Goal: Task Accomplishment & Management: Complete application form

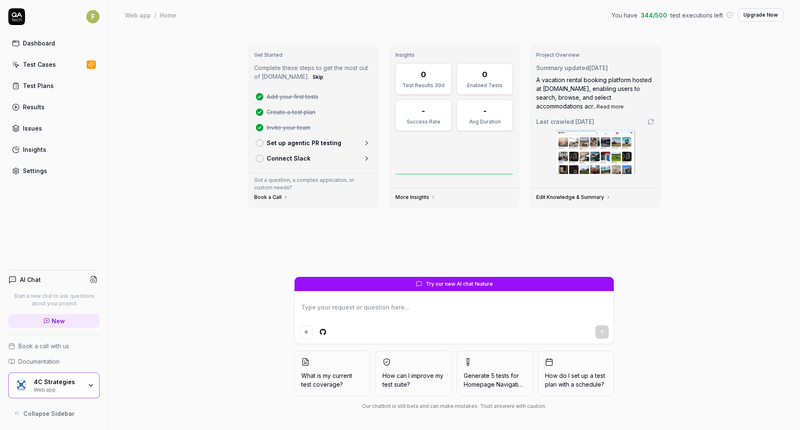
click at [81, 372] on div "4C Strategies Web app" at bounding box center [53, 385] width 91 height 26
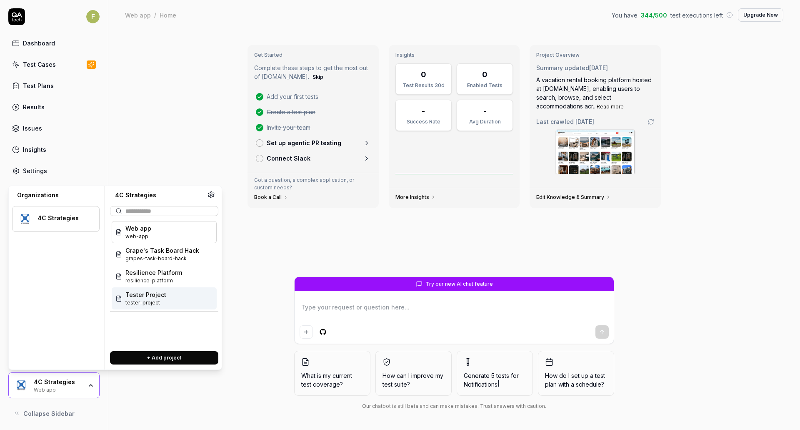
click at [151, 299] on span "tester-project" at bounding box center [145, 303] width 41 height 8
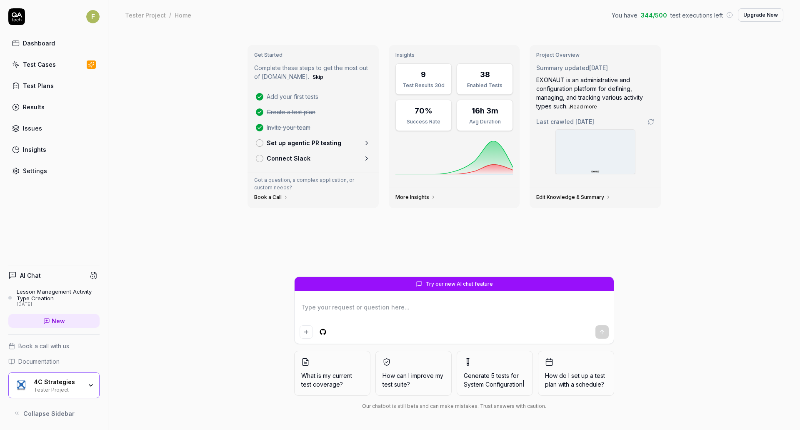
type textarea "*"
click at [44, 170] on div "Settings" at bounding box center [35, 170] width 24 height 9
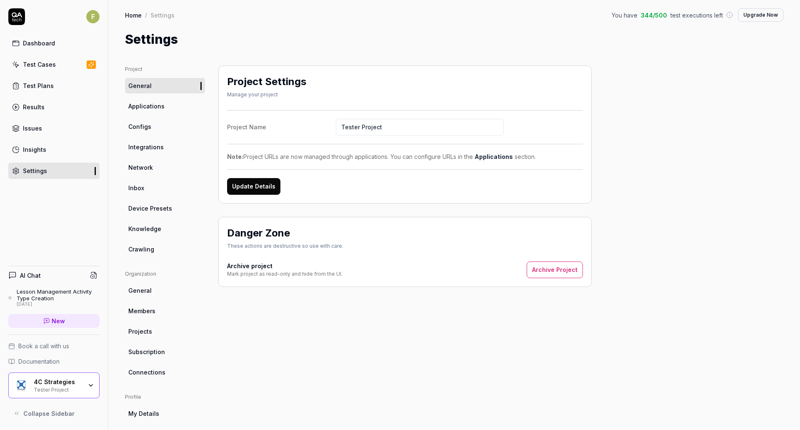
click at [170, 112] on link "Applications" at bounding box center [165, 105] width 80 height 15
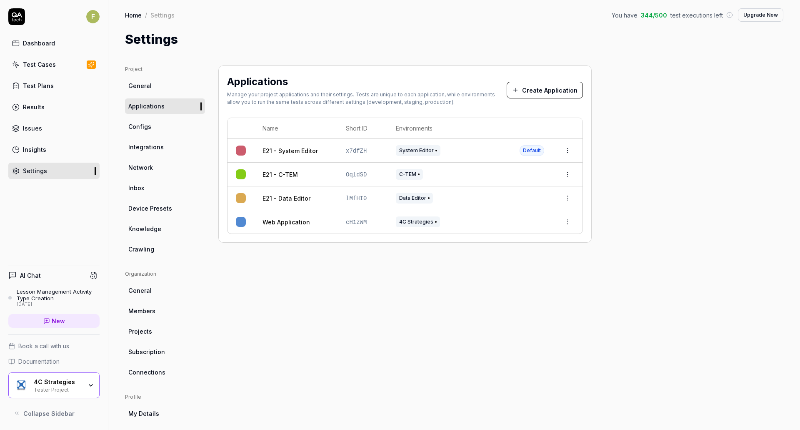
click at [554, 94] on button "Create Application" at bounding box center [545, 90] width 76 height 17
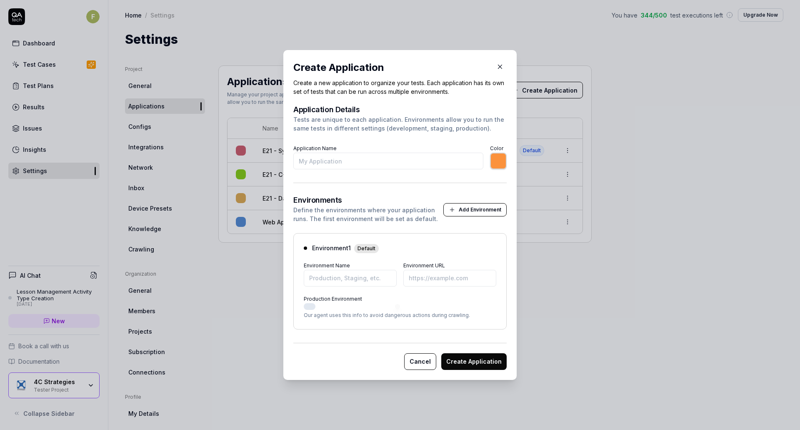
type input "*******"
click at [416, 361] on button "Cancel" at bounding box center [420, 361] width 32 height 17
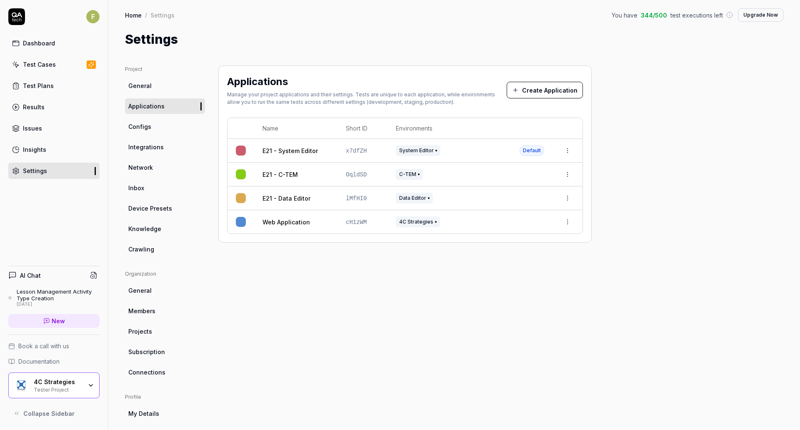
click at [150, 123] on span "Configs" at bounding box center [139, 126] width 23 height 9
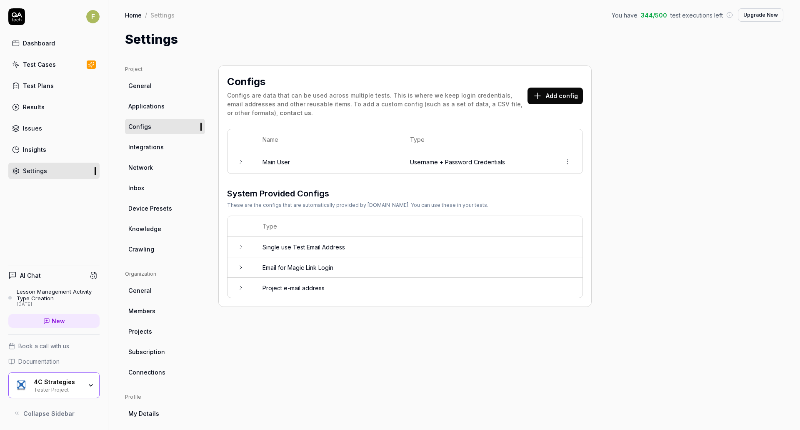
click at [553, 90] on button "Add config" at bounding box center [555, 96] width 55 height 17
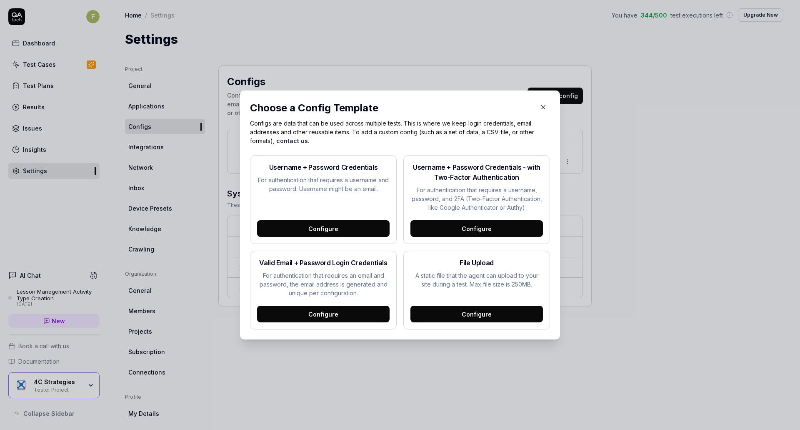
click at [541, 109] on icon "button" at bounding box center [544, 107] width 8 height 8
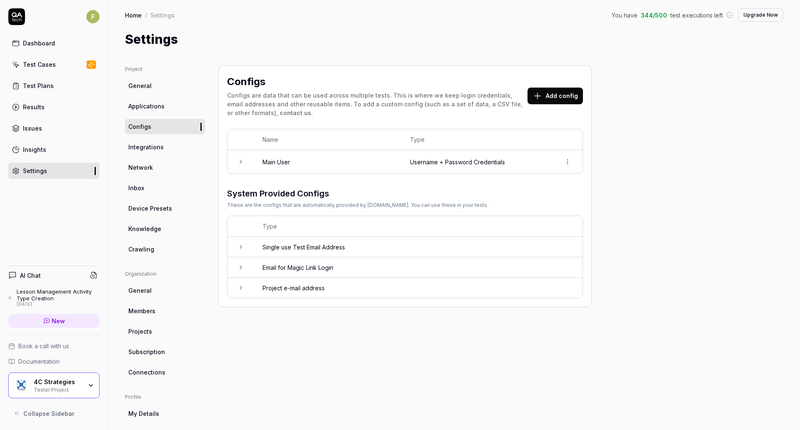
click at [174, 148] on link "Integrations" at bounding box center [165, 146] width 80 height 15
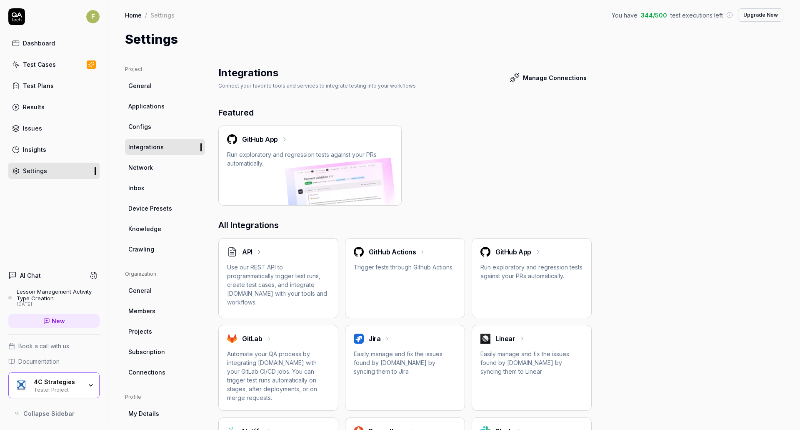
click at [168, 230] on link "Knowledge" at bounding box center [165, 228] width 80 height 15
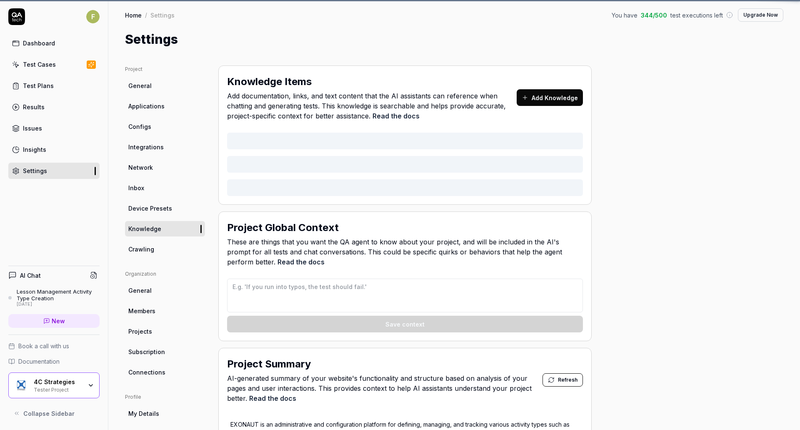
type textarea "*"
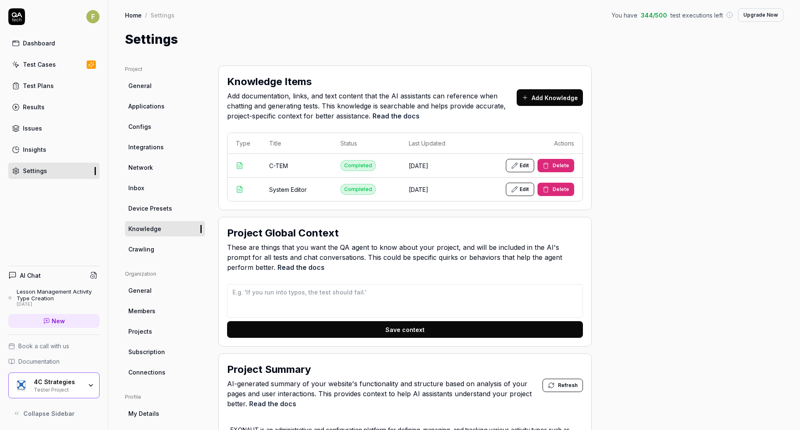
click at [540, 98] on button "Add Knowledge" at bounding box center [550, 97] width 66 height 17
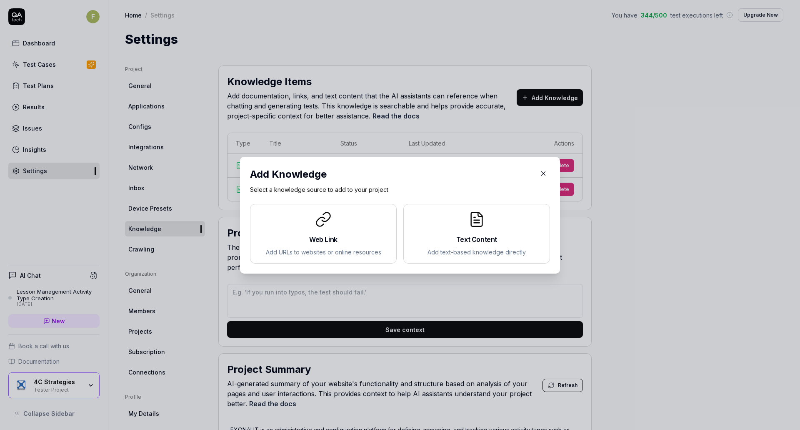
click at [440, 235] on h2 "Text Content" at bounding box center [476, 239] width 133 height 10
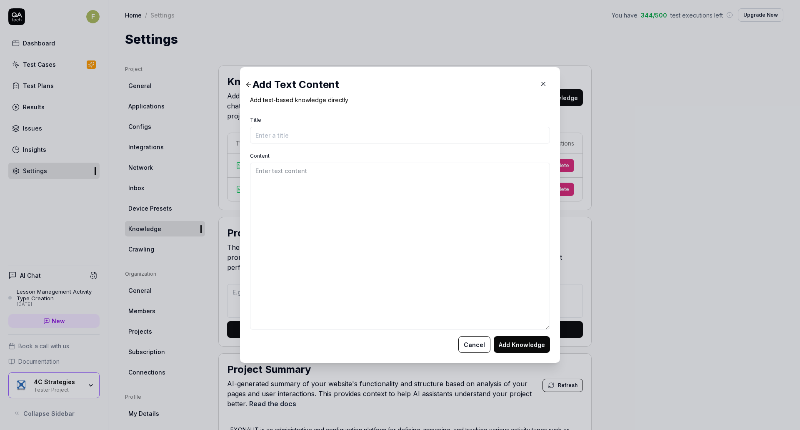
click at [540, 82] on icon "button" at bounding box center [544, 84] width 8 height 8
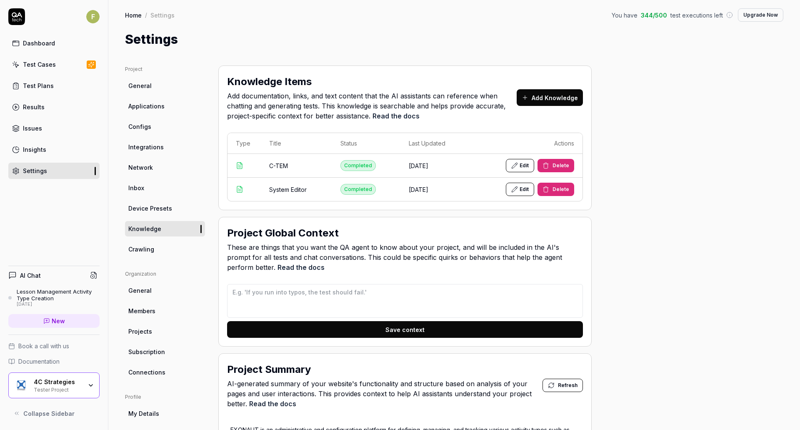
click at [535, 100] on button "Add Knowledge" at bounding box center [550, 97] width 66 height 17
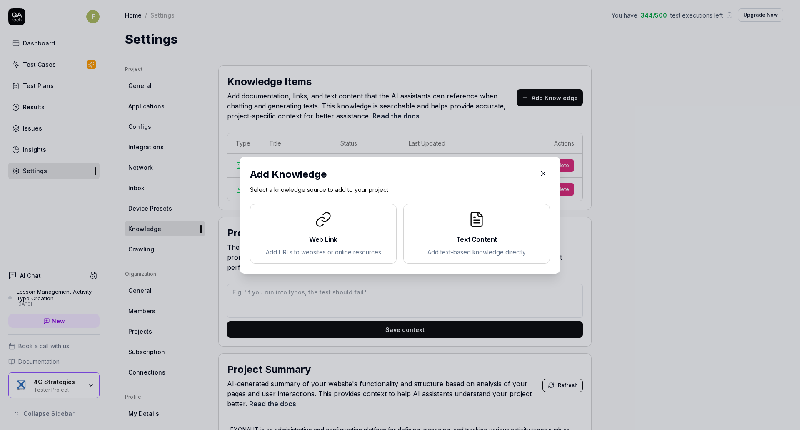
drag, startPoint x: 396, startPoint y: 233, endPoint x: 444, endPoint y: 178, distance: 72.6
click at [444, 178] on div "Add Knowledge" at bounding box center [391, 174] width 283 height 15
click at [542, 175] on icon "button" at bounding box center [544, 173] width 4 height 4
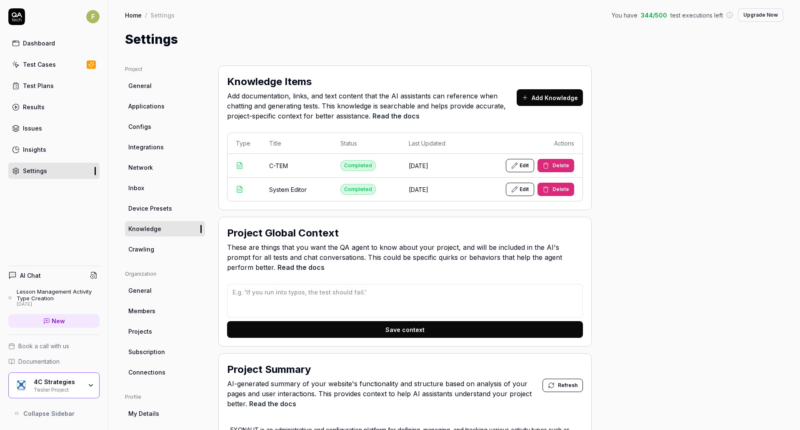
click at [55, 64] on link "Test Cases" at bounding box center [53, 64] width 91 height 16
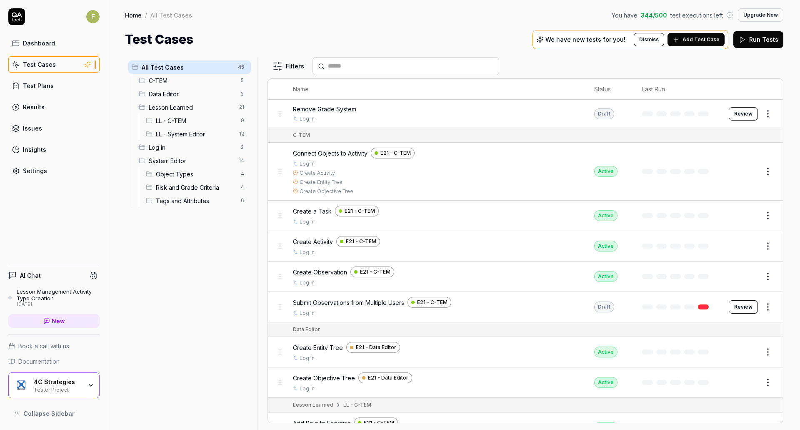
click at [696, 40] on span "Add Test Case" at bounding box center [701, 40] width 37 height 8
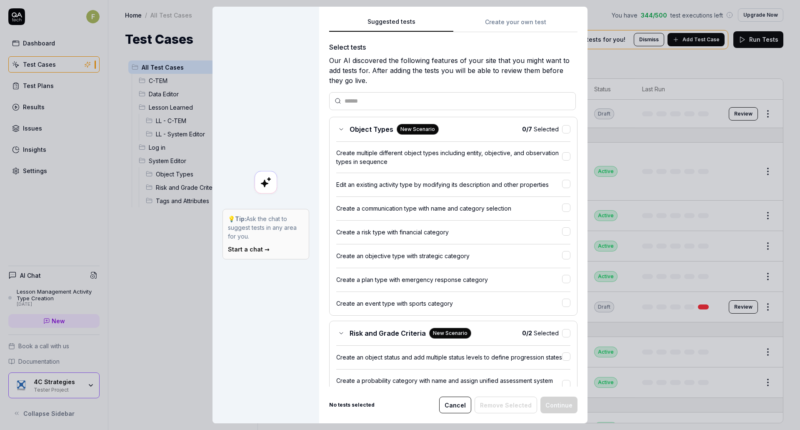
click at [503, 24] on button "Create your own test" at bounding box center [515, 24] width 124 height 15
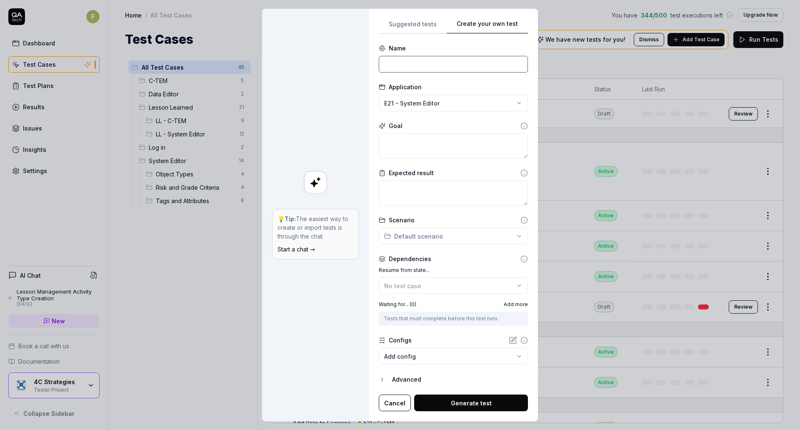
click at [465, 72] on input at bounding box center [453, 64] width 149 height 17
click at [395, 65] on input at bounding box center [453, 64] width 149 height 17
type input "Create Assessment Type"
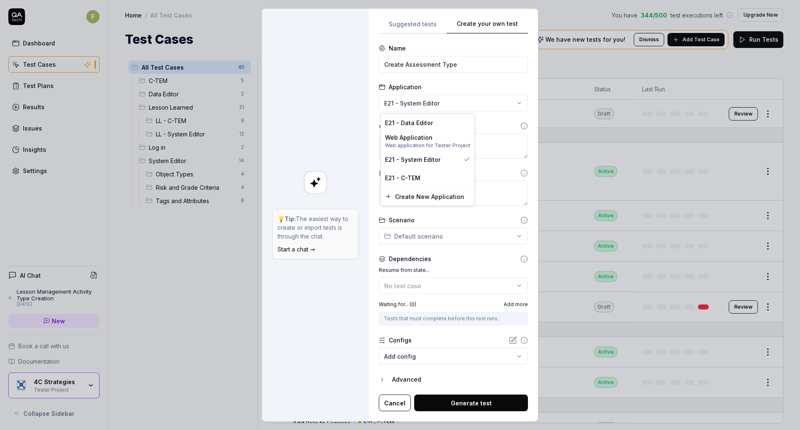
click at [429, 103] on div "**********" at bounding box center [400, 215] width 800 height 430
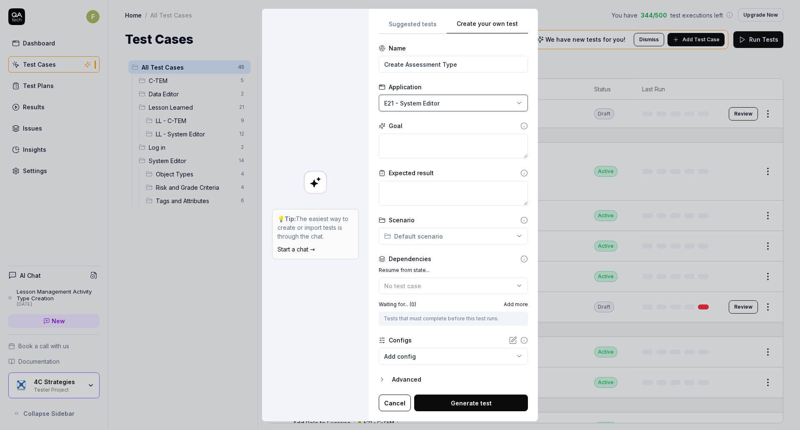
click at [487, 82] on div "**********" at bounding box center [400, 215] width 800 height 430
click at [442, 154] on textarea at bounding box center [453, 145] width 149 height 25
type textarea "*"
type textarea "A"
type textarea "*"
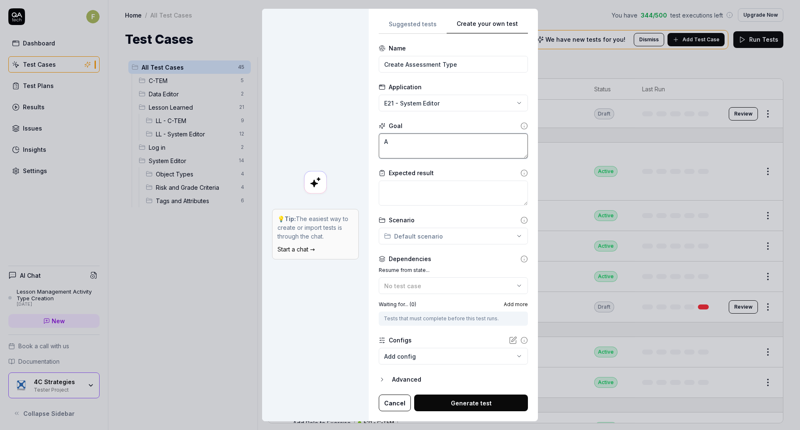
type textarea "As"
type textarea "*"
type textarea "Ass"
type textarea "*"
type textarea "Asse"
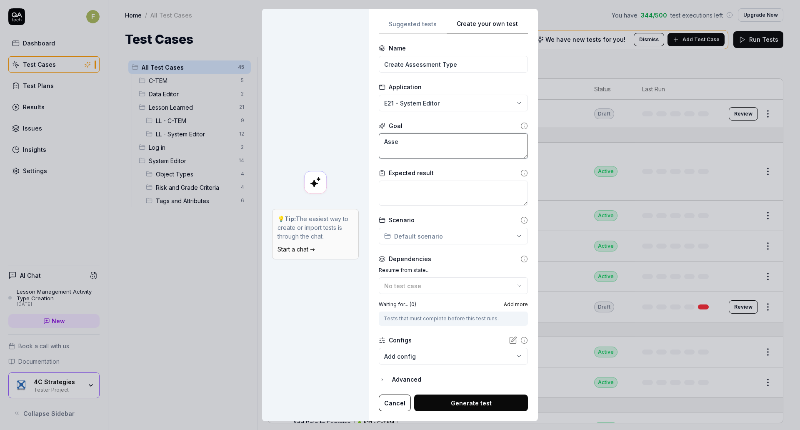
type textarea "*"
type textarea "Asses"
type textarea "*"
type textarea "Assess"
type textarea "*"
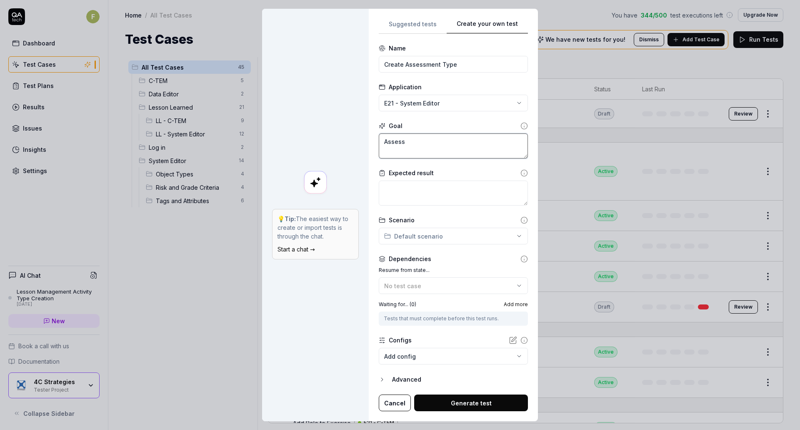
type textarea "Assessm"
type textarea "*"
type textarea "Assessme"
type textarea "*"
type textarea "Assessmen"
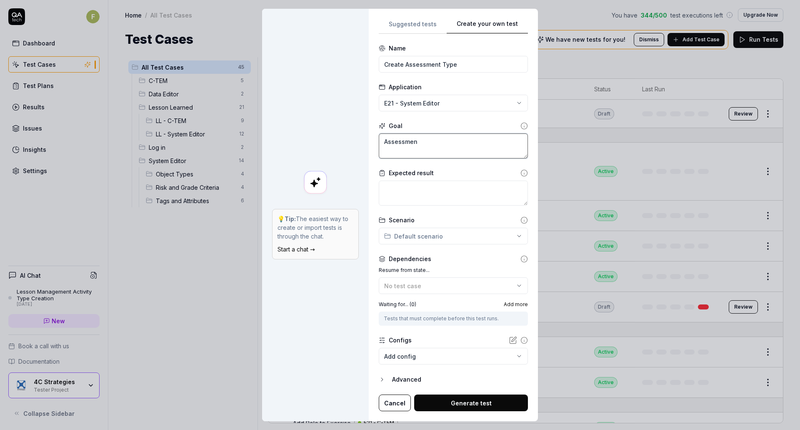
type textarea "*"
type textarea "Assessment"
type textarea "*"
type textarea "Assessment"
type textarea "*"
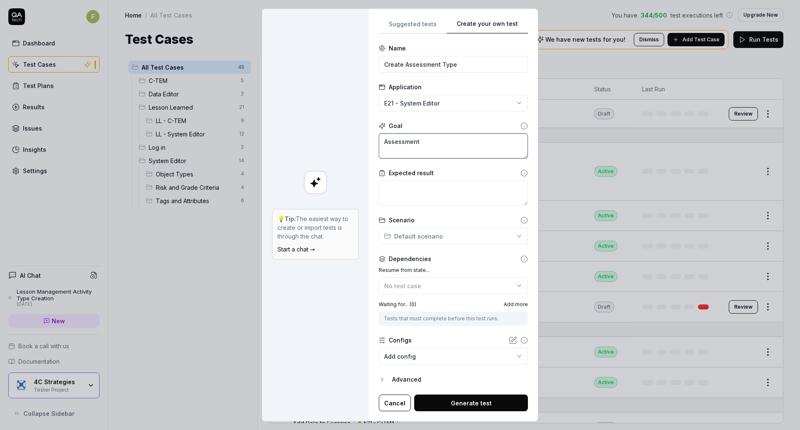
type textarea "Assessment t"
type textarea "*"
type textarea "Assessment ty"
type textarea "*"
type textarea "Assessment typ"
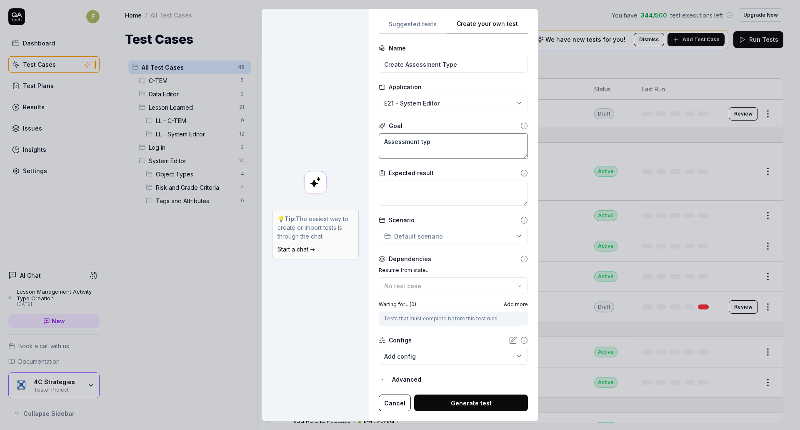
type textarea "*"
type textarea "Assessment type"
type textarea "*"
type textarea "Assessment type"
type textarea "*"
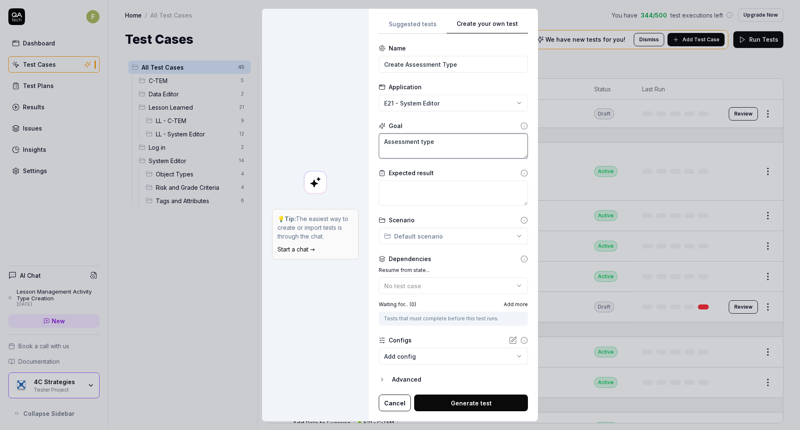
type textarea "Assessment type i"
type textarea "*"
type textarea "Assessment type is"
type textarea "*"
type textarea "Assessment type is"
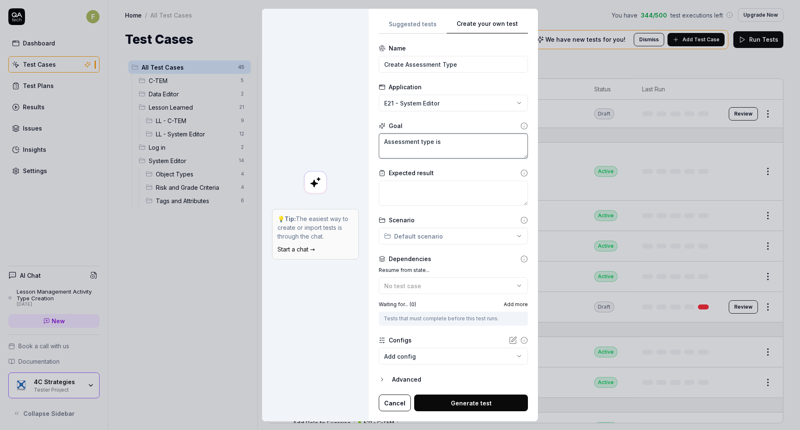
type textarea "*"
type textarea "Assessment type is c"
type textarea "*"
type textarea "Assessment type is cr"
type textarea "*"
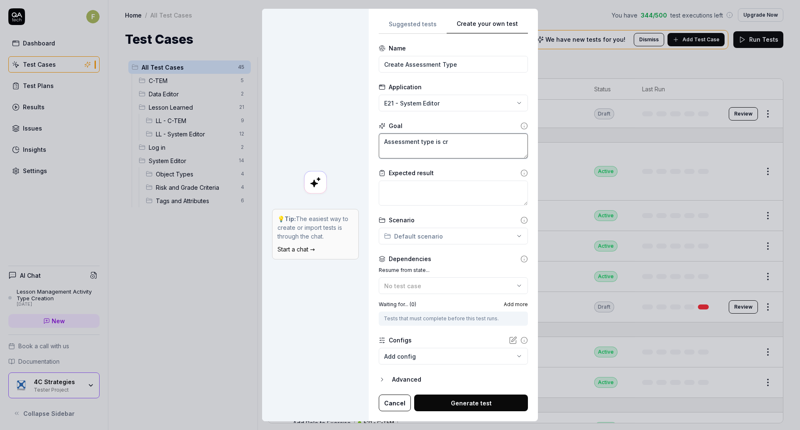
type textarea "Assessment type is cre"
type textarea "*"
type textarea "Assessment type is creat"
type textarea "*"
type textarea "Assessment type is create"
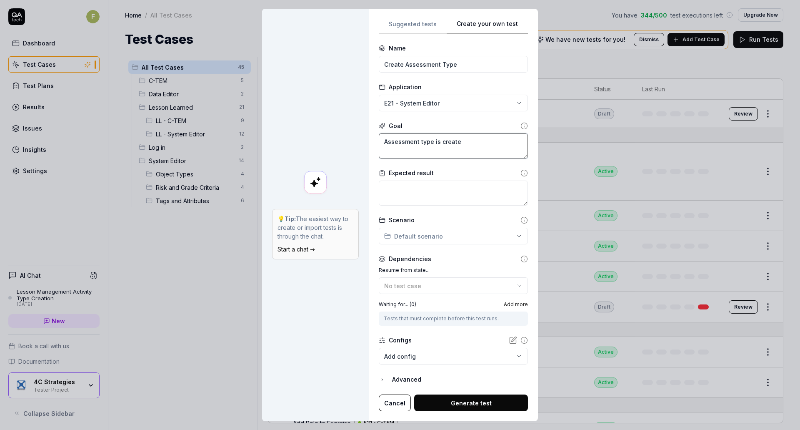
type textarea "*"
type textarea "Assessment type is created"
type textarea "*"
type textarea "A"
type textarea "*"
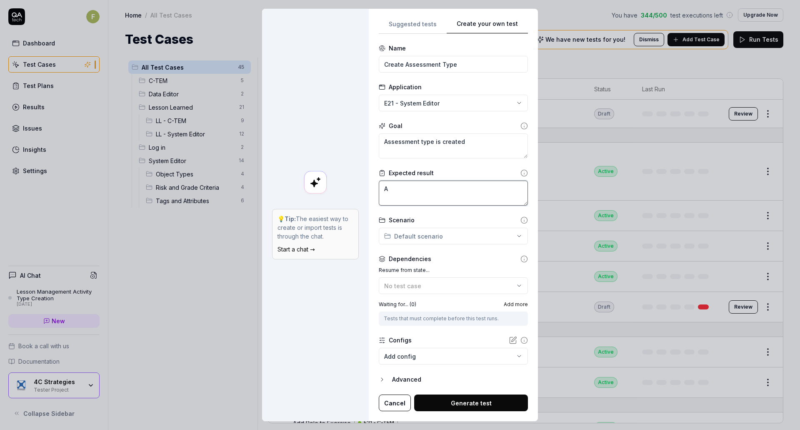
type textarea "As"
type textarea "*"
type textarea "Ass"
type textarea "*"
type textarea "Asse"
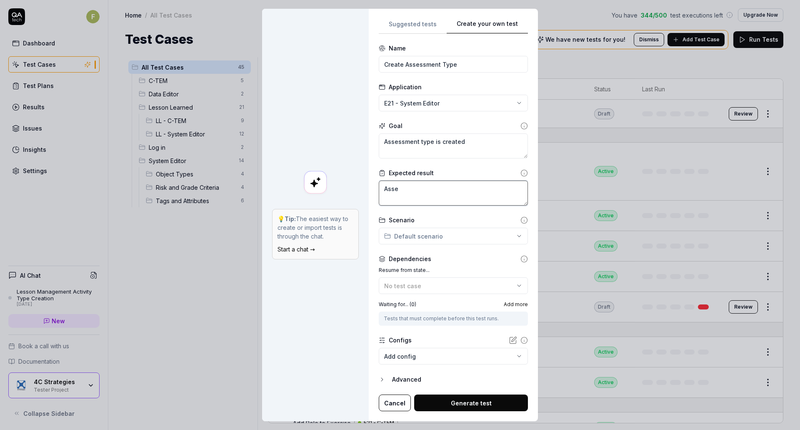
type textarea "*"
type textarea "Asses"
type textarea "*"
type textarea "Assess"
type textarea "*"
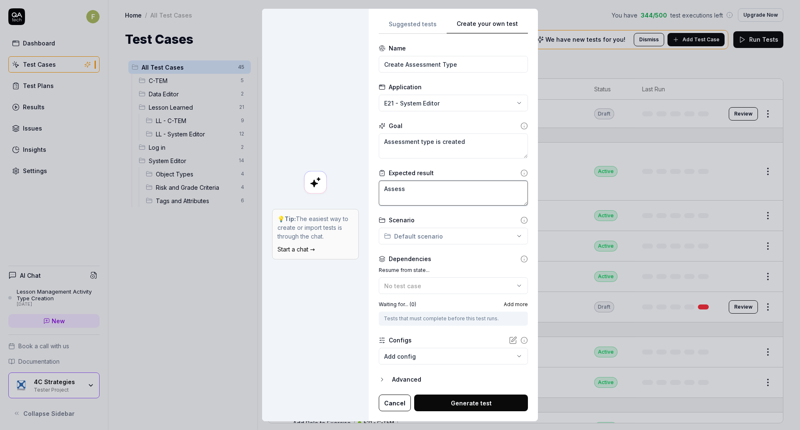
type textarea "Assessm"
type textarea "*"
type textarea "Assessme"
type textarea "*"
type textarea "Assessmen"
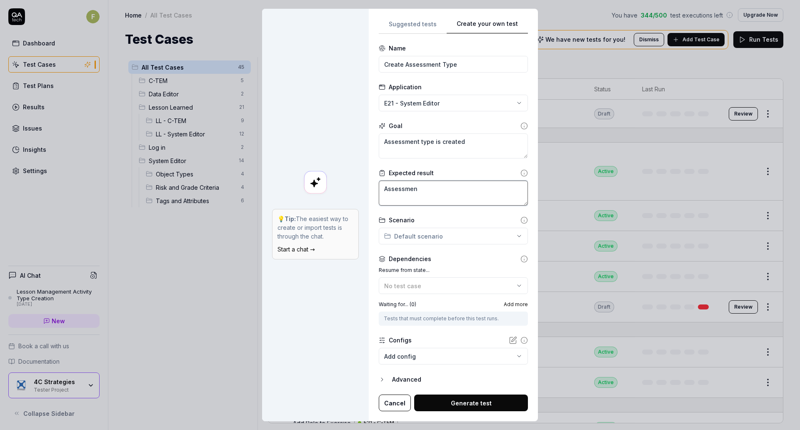
type textarea "*"
type textarea "Assessment"
type textarea "*"
type textarea "Assessment"
type textarea "*"
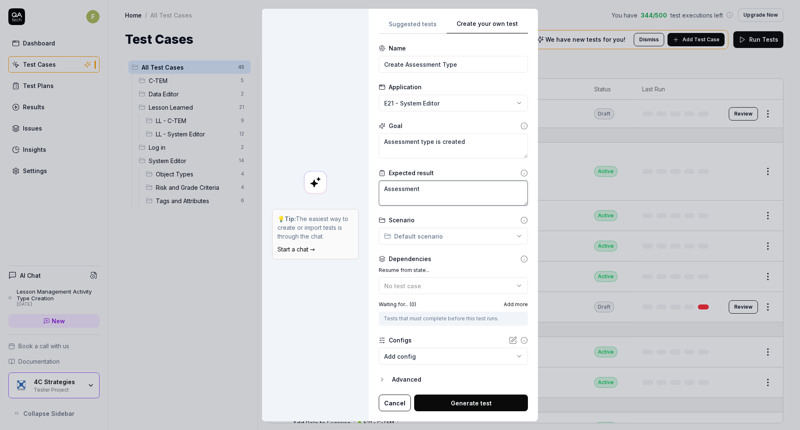
type textarea "Assessment t"
type textarea "*"
type textarea "Assessment ty"
type textarea "*"
type textarea "Assessment typ"
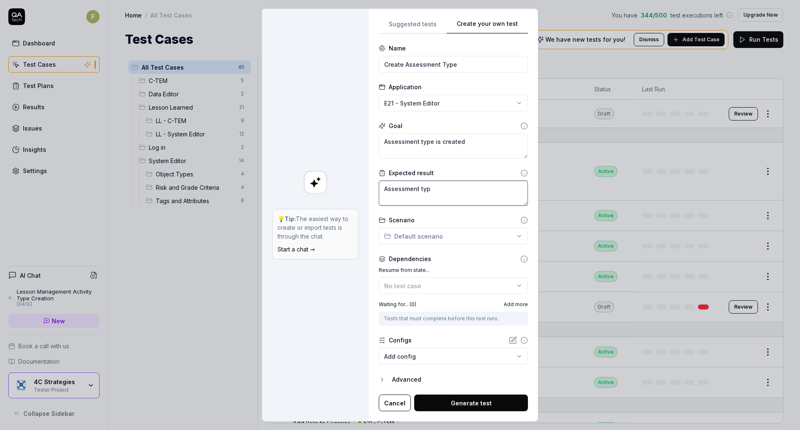
type textarea "*"
type textarea "Assessment type"
type textarea "*"
type textarea "Assessment type"
type textarea "*"
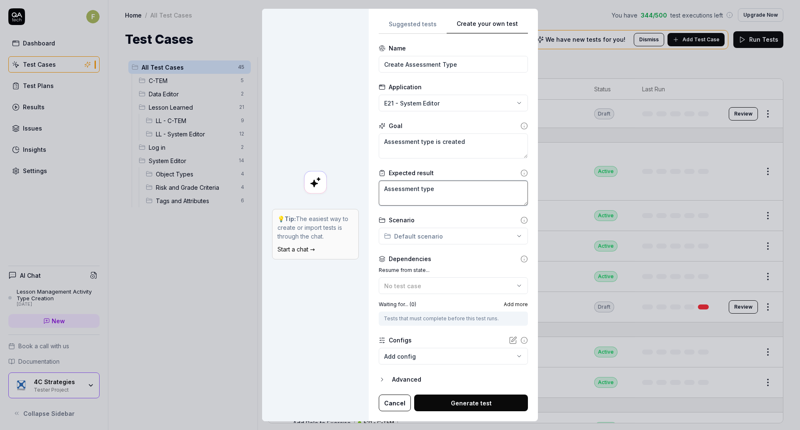
type textarea "Assessment type c"
type textarea "*"
type textarea "Assessment type cr"
type textarea "*"
type textarea "Assessment type cre"
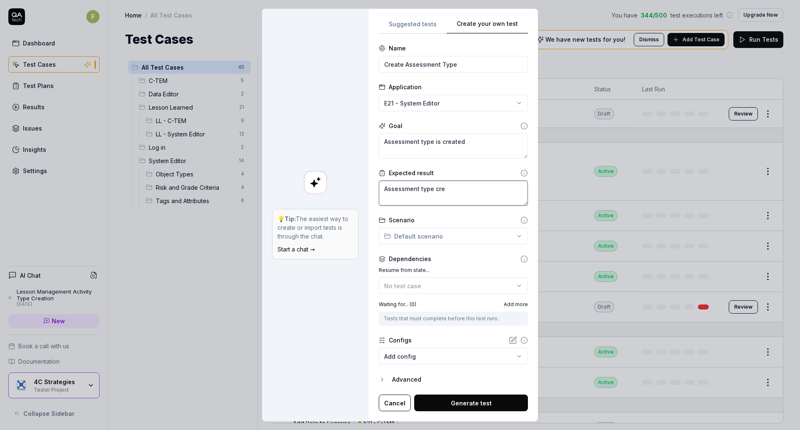
type textarea "*"
type textarea "Assessment type creat"
type textarea "*"
type textarea "Assessment type create"
type textarea "*"
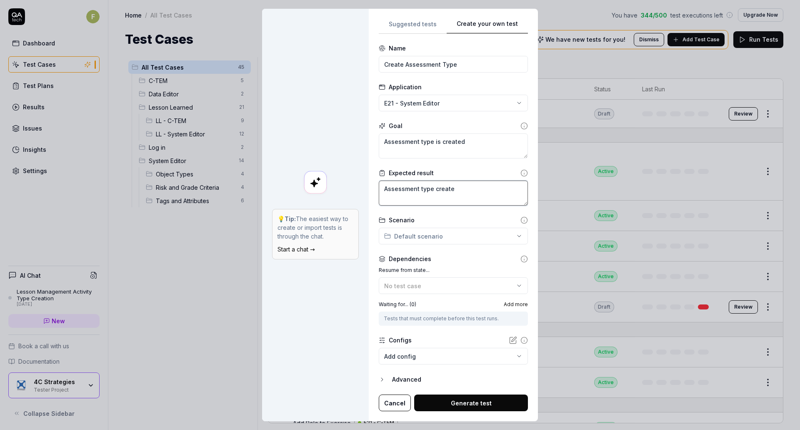
type textarea "Assessment type created"
type textarea "*"
type textarea "Assessment type created"
type textarea "*"
type textarea "Assessment type created a"
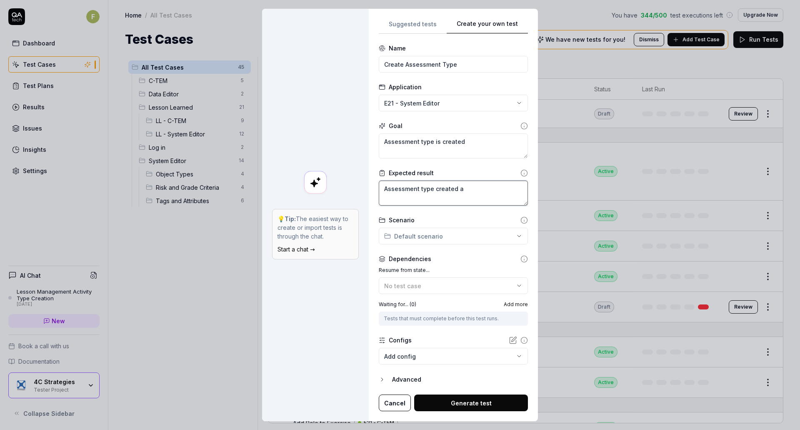
type textarea "*"
type textarea "Assessment type created an"
type textarea "*"
type textarea "Assessment type created and"
type textarea "*"
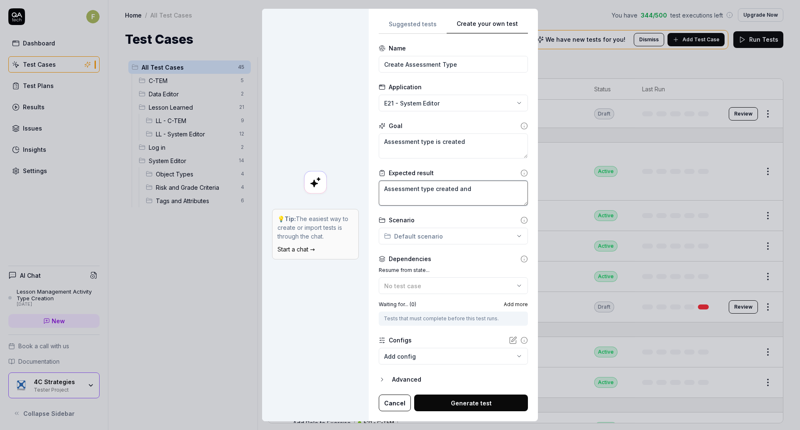
type textarea "Assessment type created and"
type textarea "*"
type textarea "Assessment type created and s"
type textarea "*"
type textarea "Assessment type created and sn"
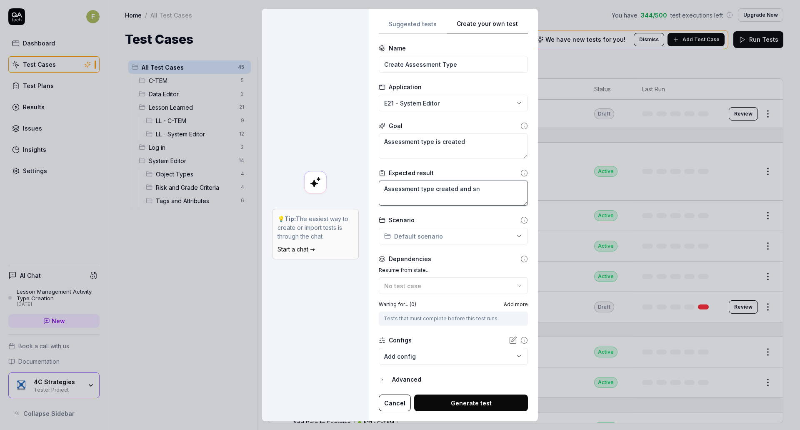
type textarea "*"
type textarea "Assessment type created and s"
type textarea "*"
type textarea "Assessment type created and"
type textarea "*"
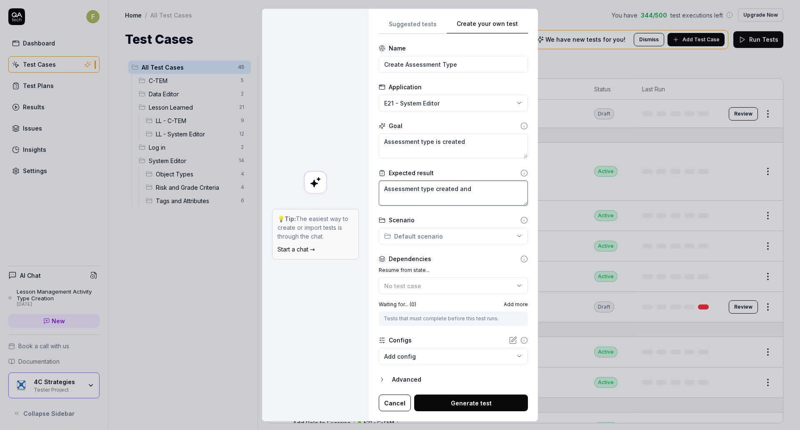
type textarea "Assessment type created and s"
type textarea "*"
type textarea "Assessment type created and su"
type textarea "*"
type textarea "Assessment type created and suc"
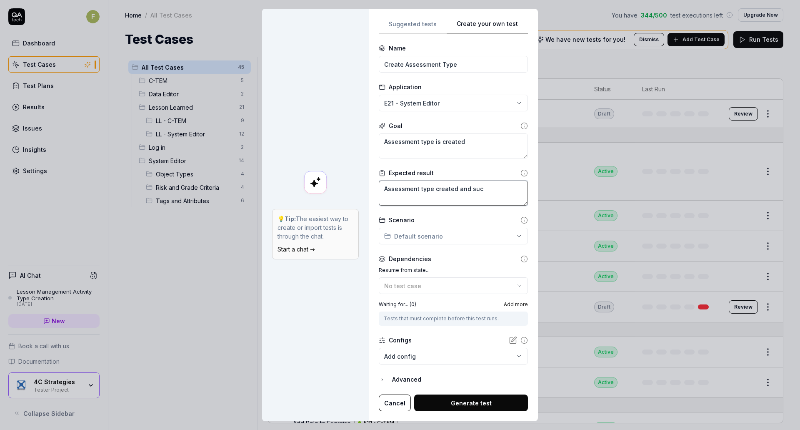
type textarea "*"
type textarea "Assessment type created and succ"
type textarea "*"
type textarea "Assessment type created and succe"
type textarea "*"
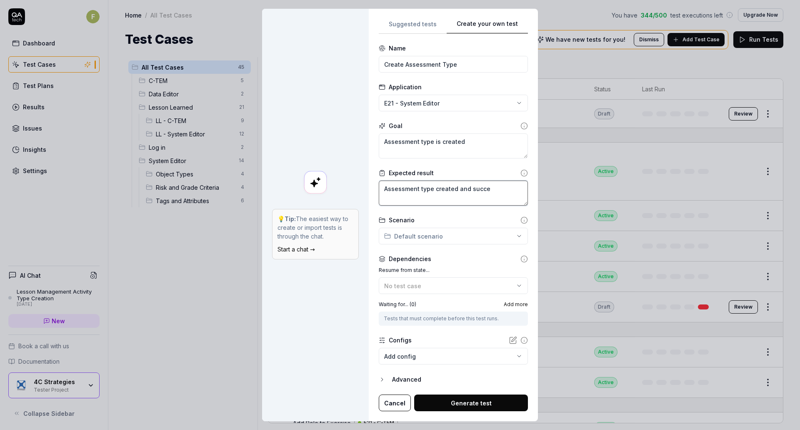
type textarea "Assessment type created and succes"
type textarea "*"
type textarea "Assessment type created and success"
type textarea "*"
type textarea "Assessment type created and successf"
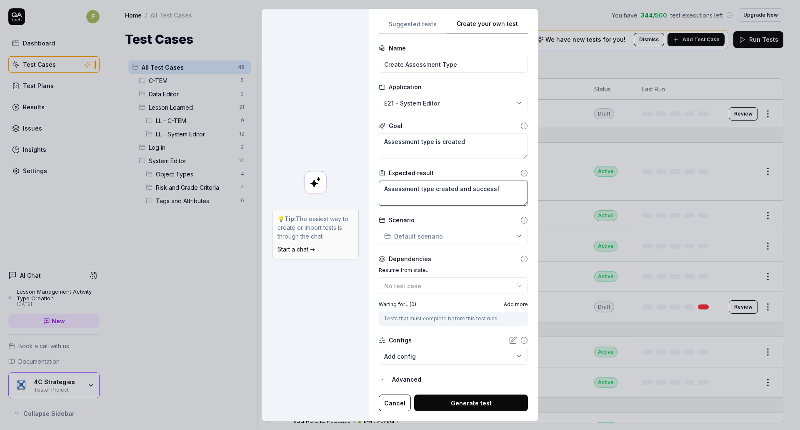
type textarea "*"
type textarea "Assessment type created and successfy"
type textarea "*"
type textarea "Assessment type created and successf"
type textarea "*"
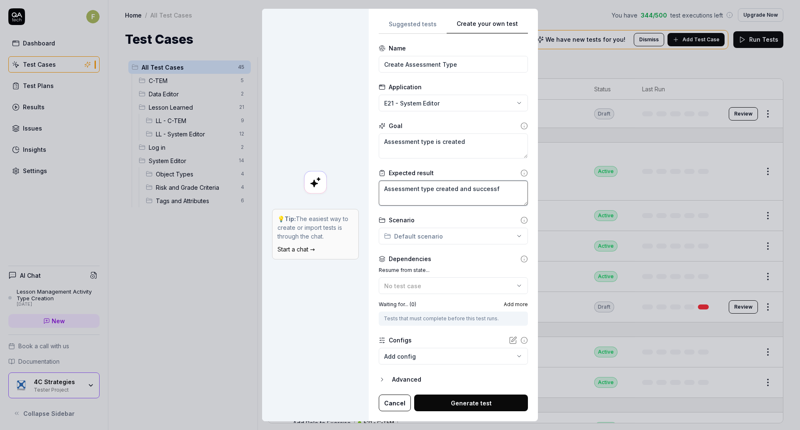
type textarea "Assessment type created and successfu"
type textarea "*"
type textarea "Assessment type created and successful"
type textarea "*"
type textarea "Assessment type created and successfull"
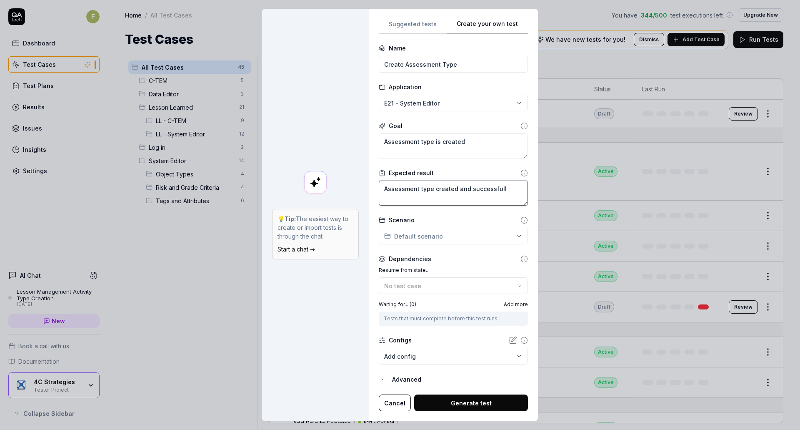
type textarea "*"
type textarea "Assessment type created and successfully"
type textarea "*"
type textarea "Assessment type created and successfully"
type textarea "*"
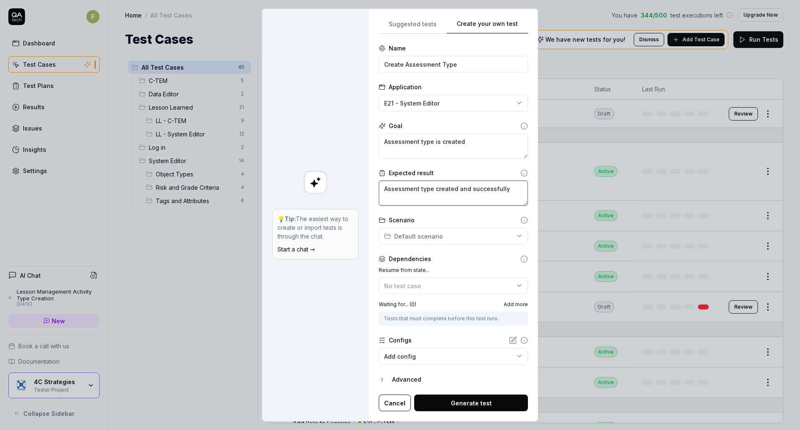
type textarea "Assessment type created and successfully c"
type textarea "*"
type textarea "Assessment type created and successfully cr"
type textarea "*"
type textarea "Assessment type created and successfully cre"
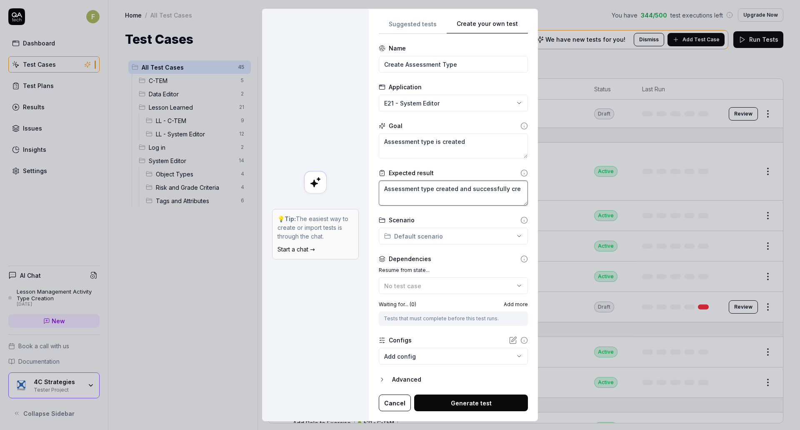
type textarea "*"
type textarea "Assessment type created and successfully creat"
type textarea "*"
type textarea "Assessment type created and successfully create"
type textarea "*"
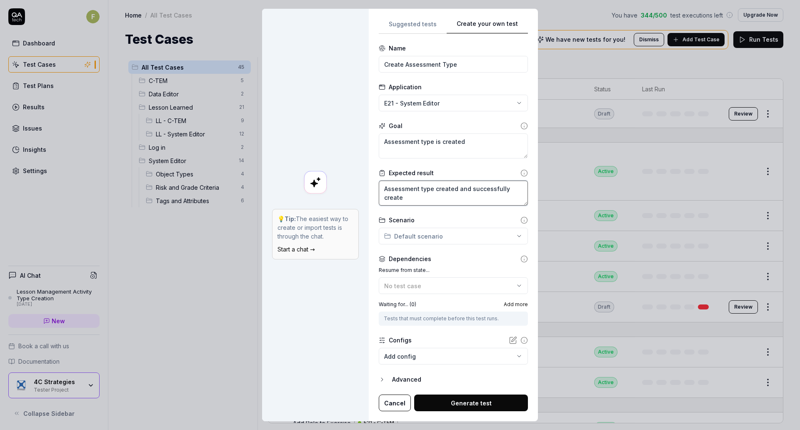
type textarea "Assessment type created and successfully created"
type textarea "*"
type textarea "Assessment type created and successfully created"
type textarea "*"
type textarea "Assessment type created and successfully created sh"
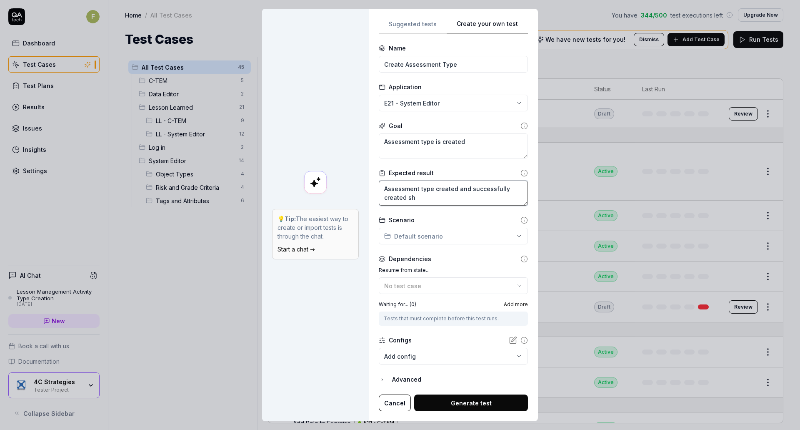
type textarea "*"
type textarea "Assessment type created and successfully created sho"
type textarea "*"
type textarea "Assessment type created and successfully created show"
type textarea "*"
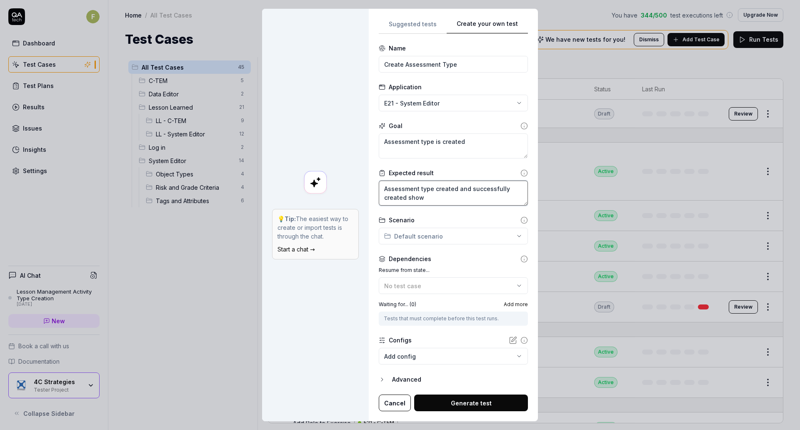
type textarea "Assessment type created and successfully created showi"
type textarea "*"
type textarea "Assessment type created and successfully created showin"
type textarea "*"
type textarea "Assessment type created and successfully created showing"
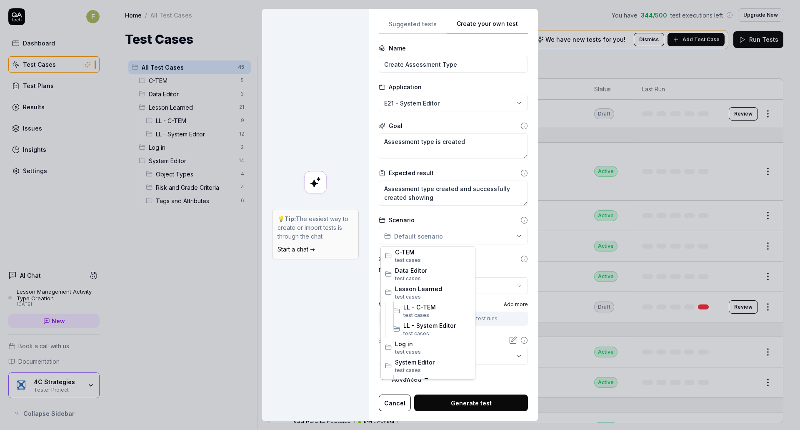
click at [462, 243] on div "**********" at bounding box center [400, 215] width 800 height 430
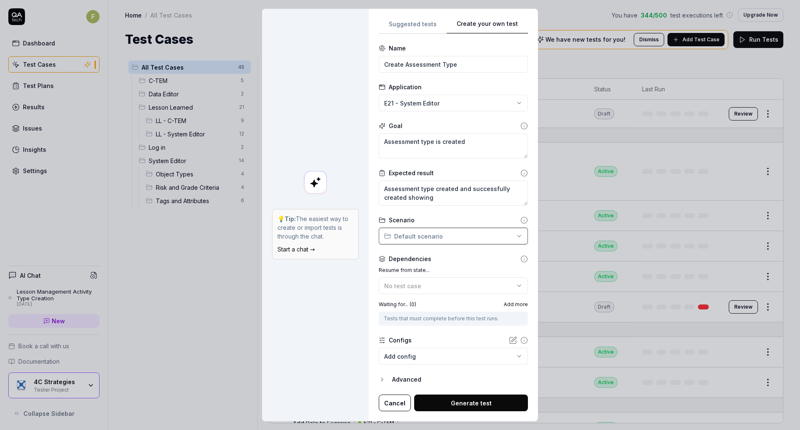
click at [498, 258] on div "**********" at bounding box center [400, 215] width 800 height 430
click at [457, 286] on div "No test case" at bounding box center [449, 285] width 130 height 9
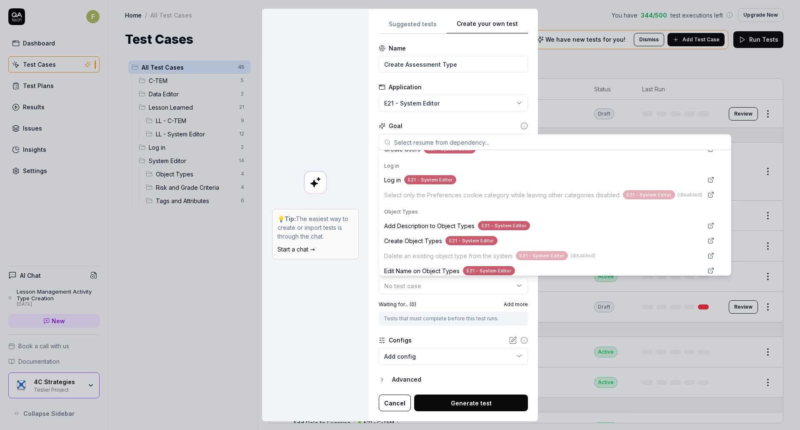
scroll to position [505, 0]
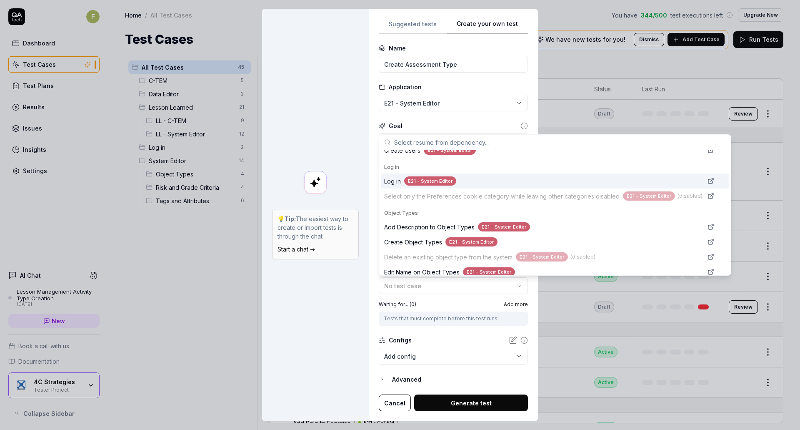
click at [503, 184] on div "Log in E21 - System Editor" at bounding box center [543, 181] width 318 height 10
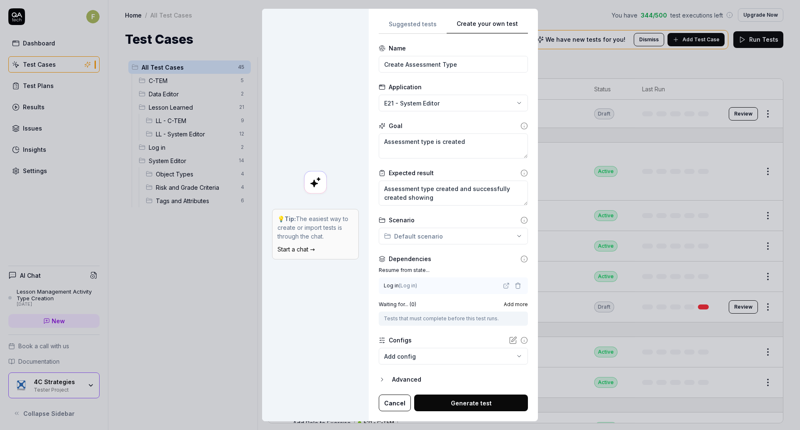
click at [504, 306] on span "Add more" at bounding box center [516, 304] width 24 height 8
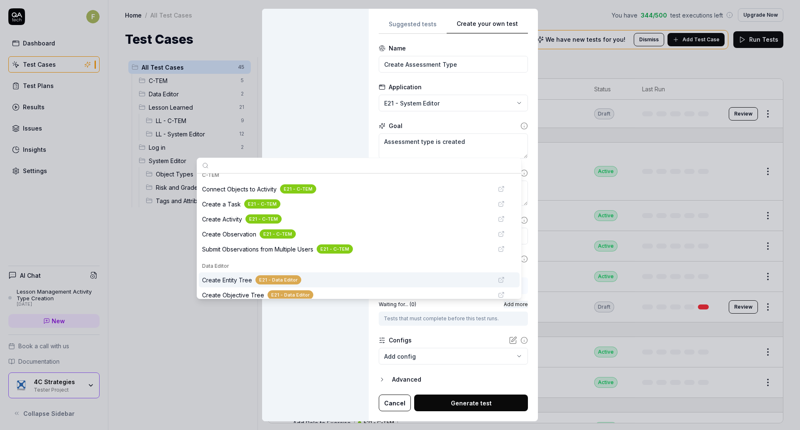
scroll to position [8, 0]
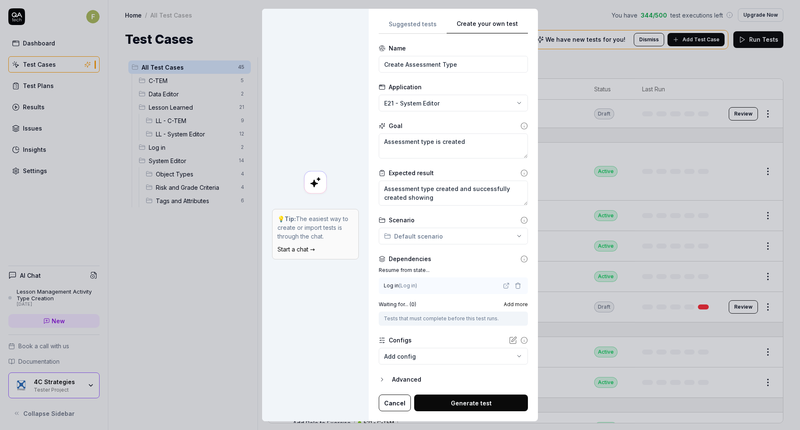
click at [355, 328] on div "💡 Tip: The easiest way to create or import tests is through the chat. Start a c…" at bounding box center [315, 215] width 107 height 413
click at [410, 372] on div "Advanced" at bounding box center [460, 379] width 136 height 10
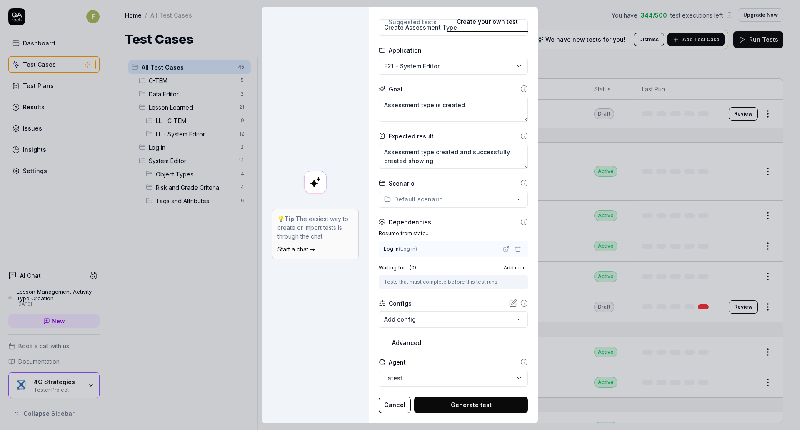
scroll to position [35, 0]
click at [463, 372] on button "Generate test" at bounding box center [471, 404] width 114 height 17
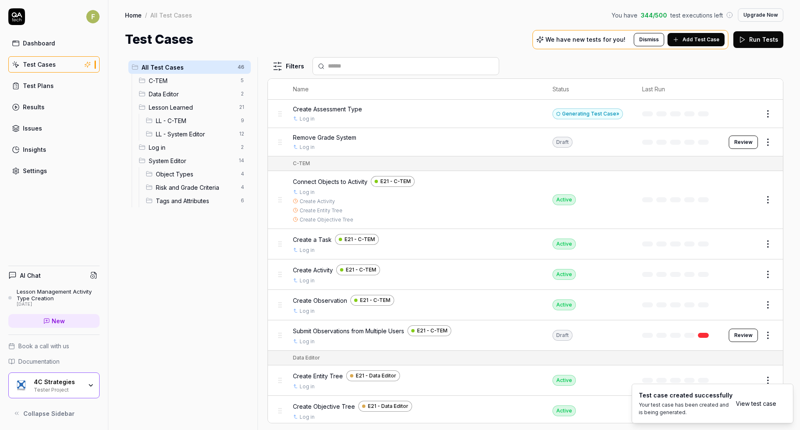
click at [602, 113] on div "Generating Test Case »" at bounding box center [588, 113] width 70 height 11
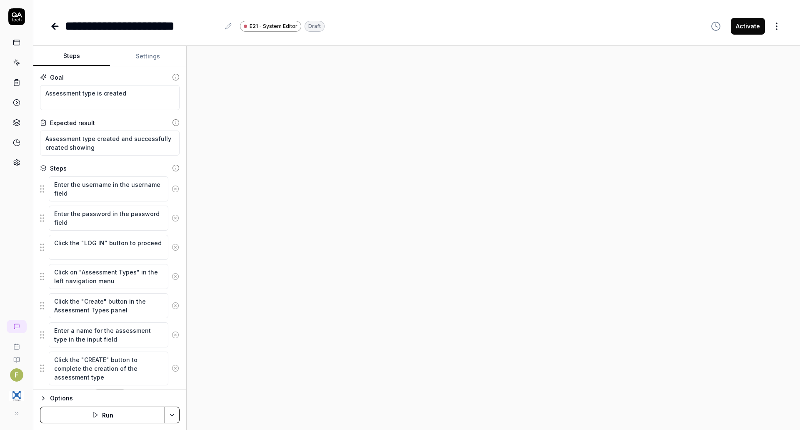
type textarea "*"
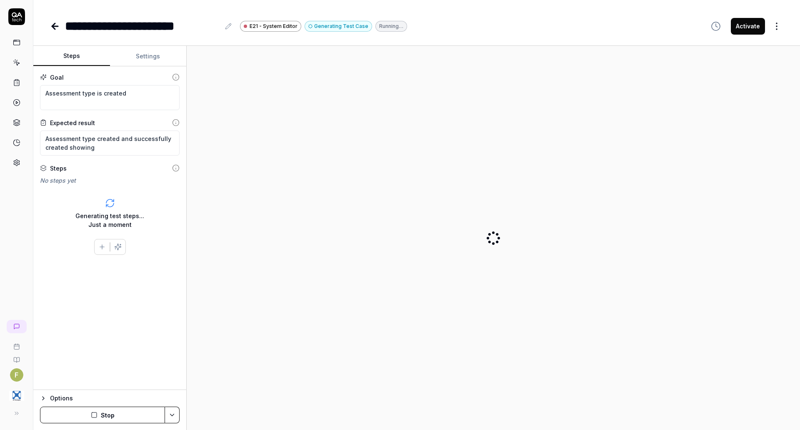
drag, startPoint x: 0, startPoint y: 0, endPoint x: 53, endPoint y: 26, distance: 59.4
click at [53, 26] on icon at bounding box center [55, 26] width 6 height 0
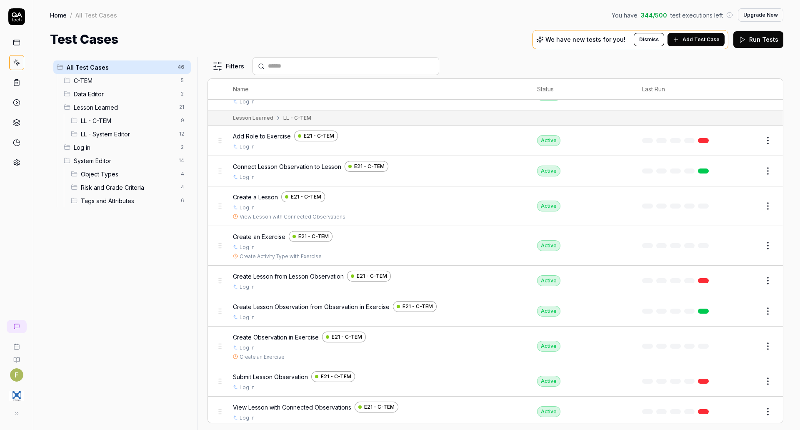
scroll to position [316, 0]
click at [742, 246] on button "Edit" at bounding box center [748, 244] width 20 height 13
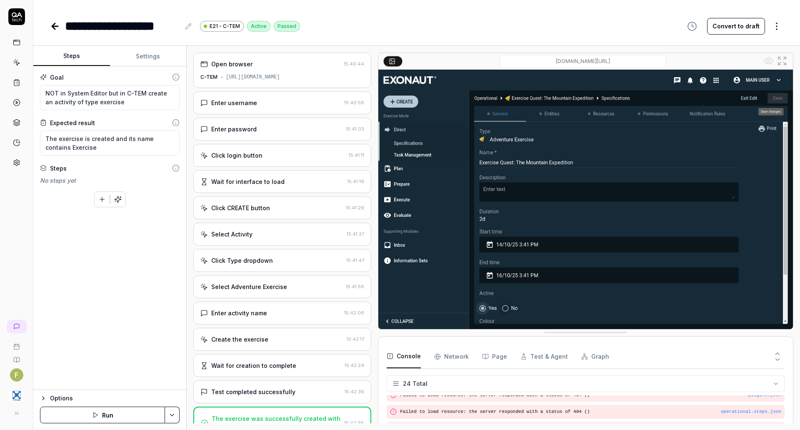
click at [224, 109] on div "Enter username 15:40:56" at bounding box center [282, 102] width 178 height 23
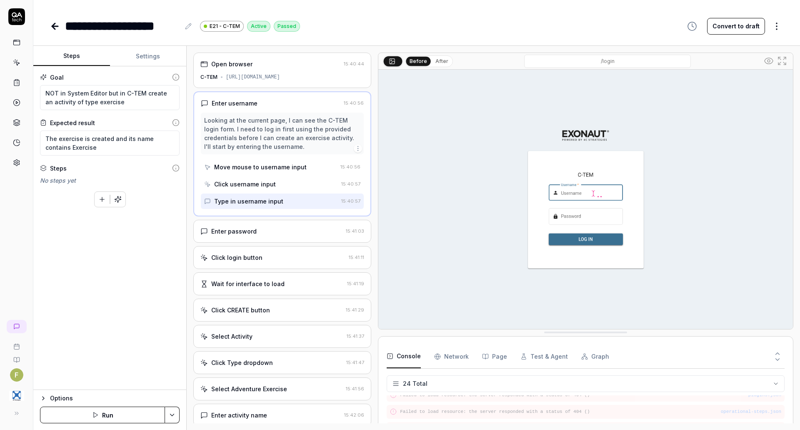
click at [262, 284] on div "Wait for interface to load" at bounding box center [247, 283] width 73 height 9
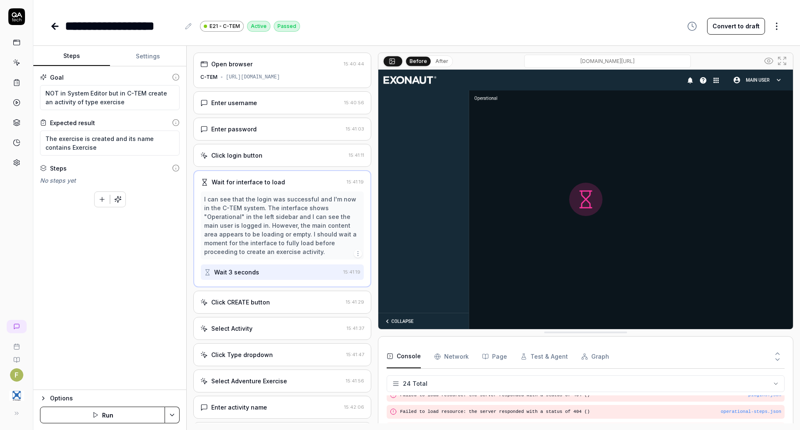
click at [275, 308] on div "Click CREATE button 15:41:29" at bounding box center [282, 301] width 178 height 23
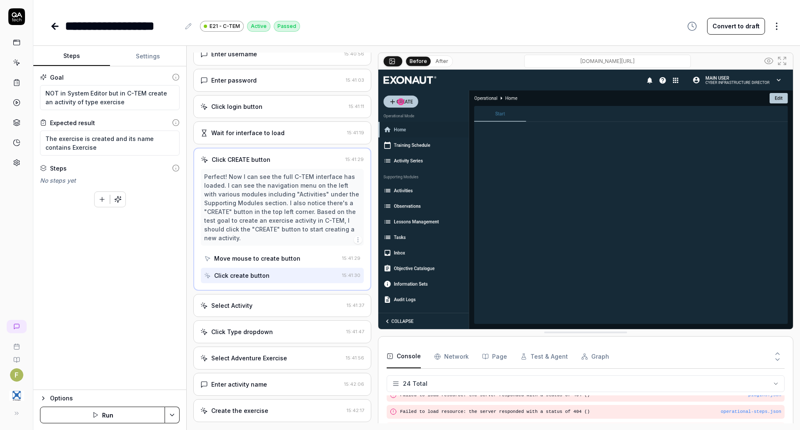
scroll to position [49, 0]
click at [275, 308] on div "Select Activity" at bounding box center [271, 304] width 143 height 9
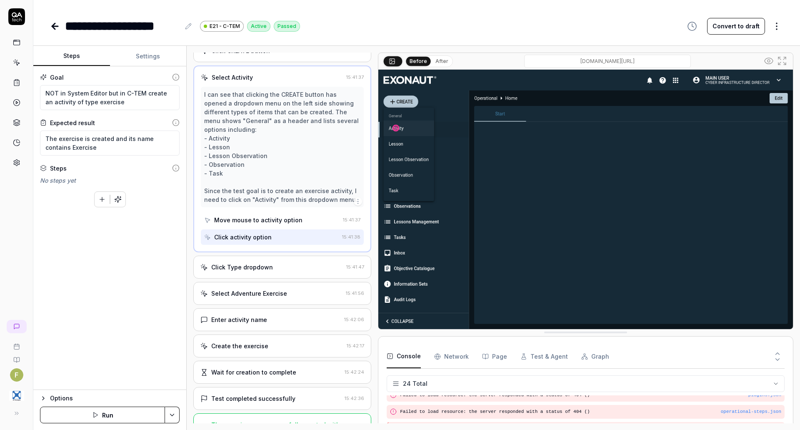
scroll to position [179, 0]
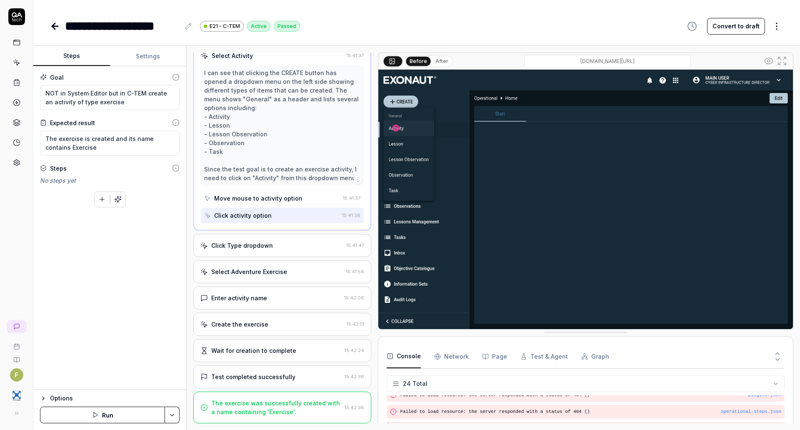
click at [266, 297] on div "Enter activity name" at bounding box center [270, 297] width 140 height 9
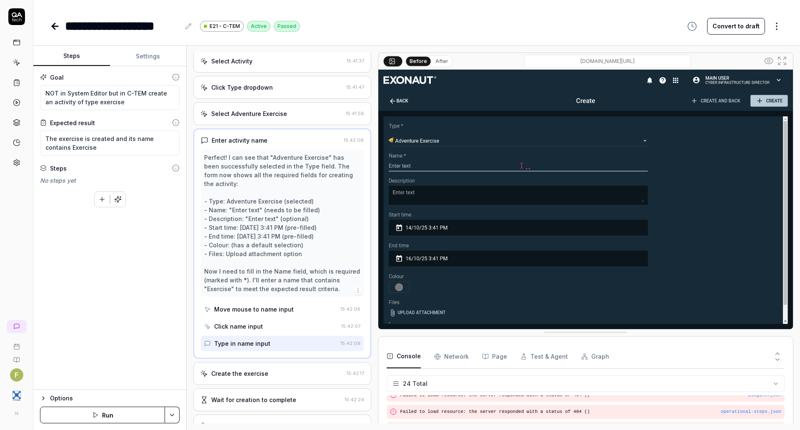
scroll to position [213, 0]
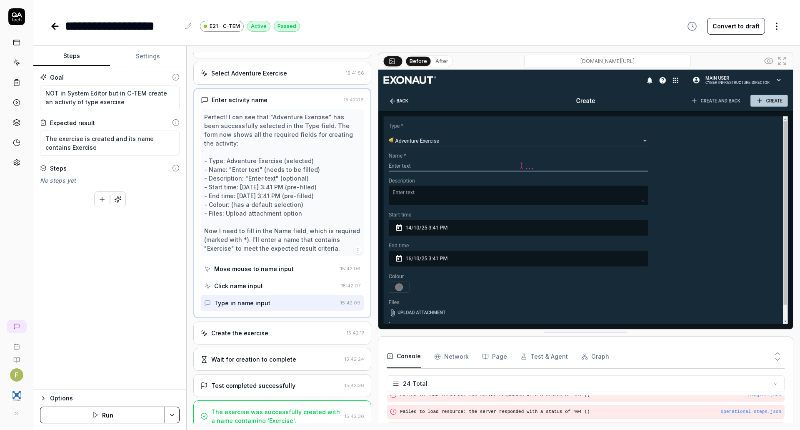
click at [270, 381] on div "Test completed successfully" at bounding box center [253, 385] width 84 height 9
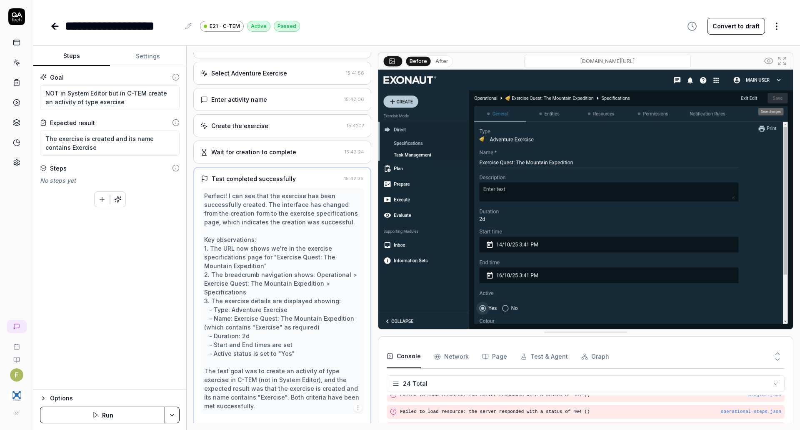
scroll to position [232, 0]
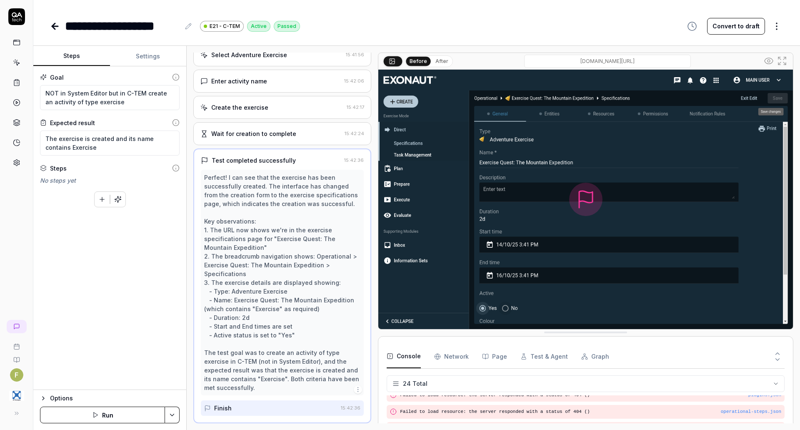
click at [56, 25] on icon at bounding box center [55, 26] width 10 height 10
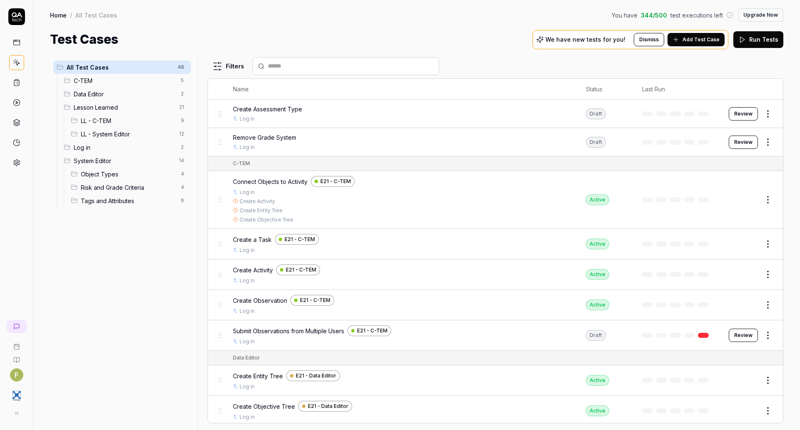
click at [709, 40] on span "Add Test Case" at bounding box center [701, 40] width 37 height 8
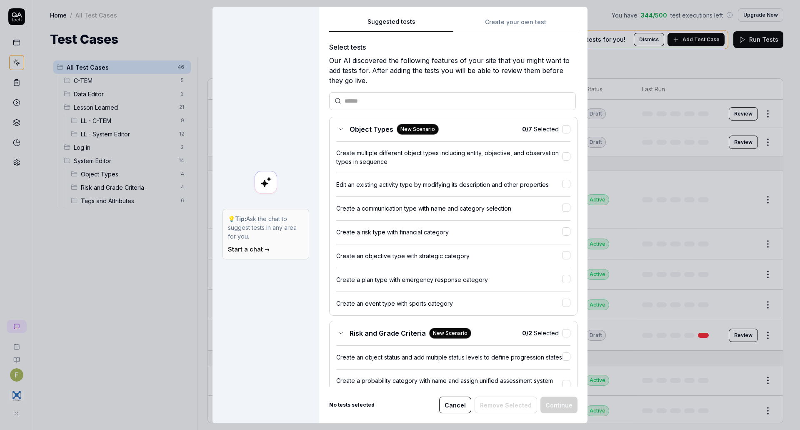
click at [525, 23] on div "Suggested tests Create your own test Select tests Our AI discovered the followi…" at bounding box center [453, 215] width 268 height 416
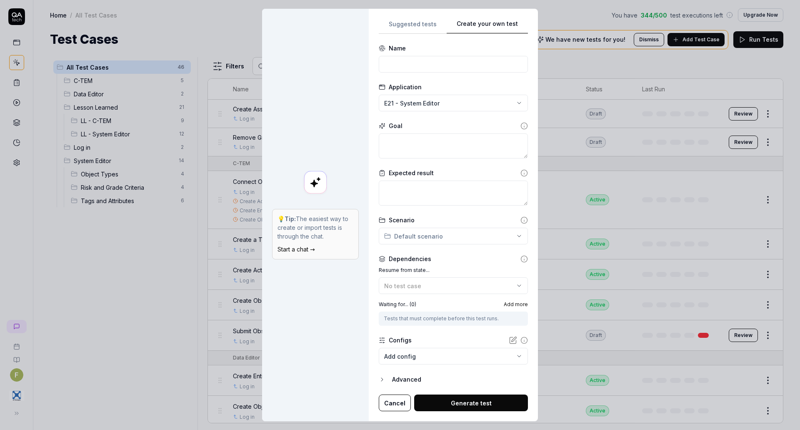
click at [390, 404] on button "Cancel" at bounding box center [395, 402] width 32 height 17
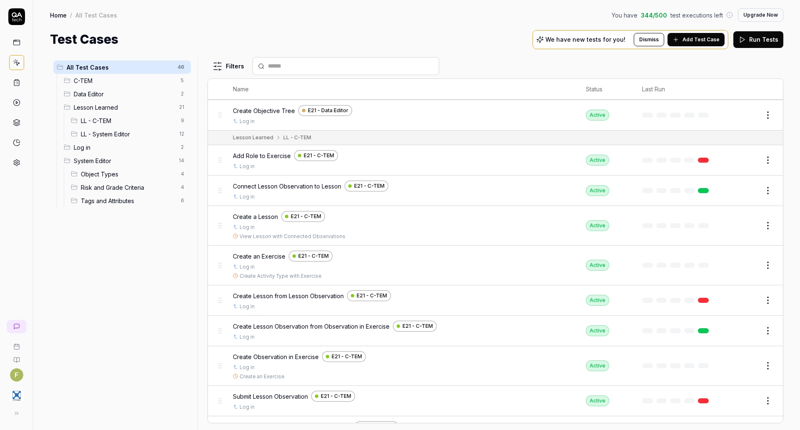
scroll to position [314, 0]
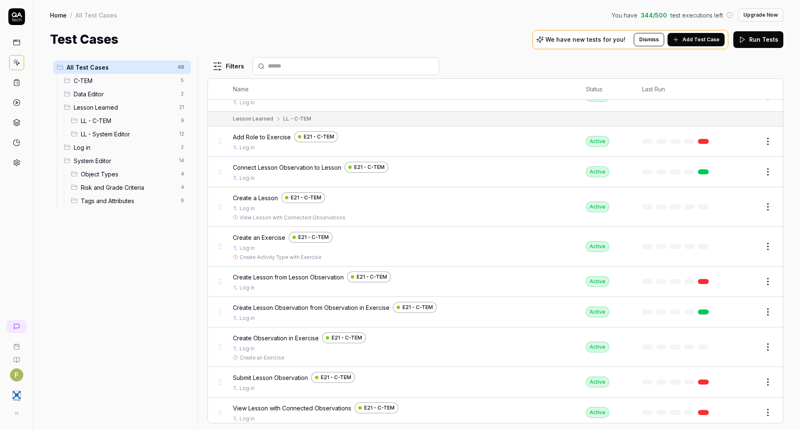
click at [738, 247] on button "Edit" at bounding box center [748, 246] width 20 height 13
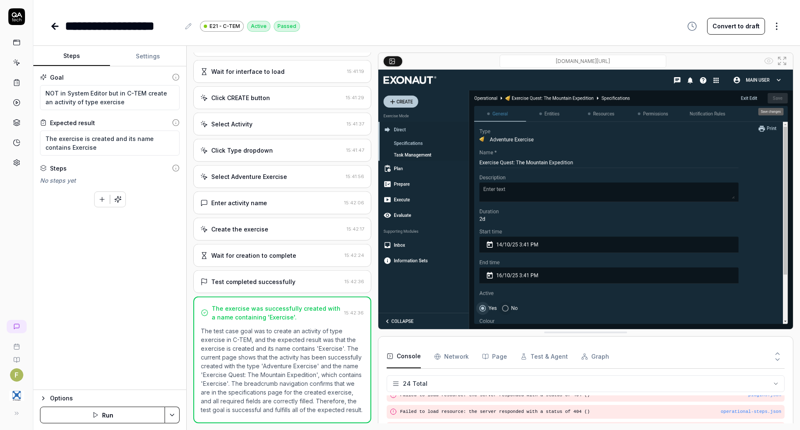
scroll to position [119, 0]
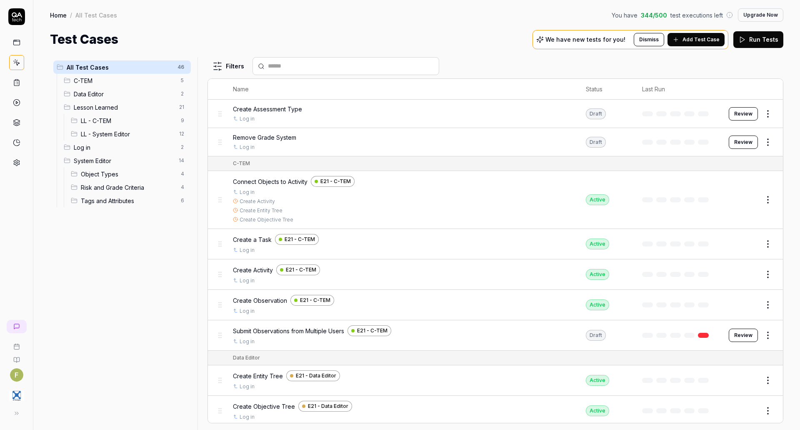
click at [740, 198] on button "Edit" at bounding box center [748, 199] width 20 height 13
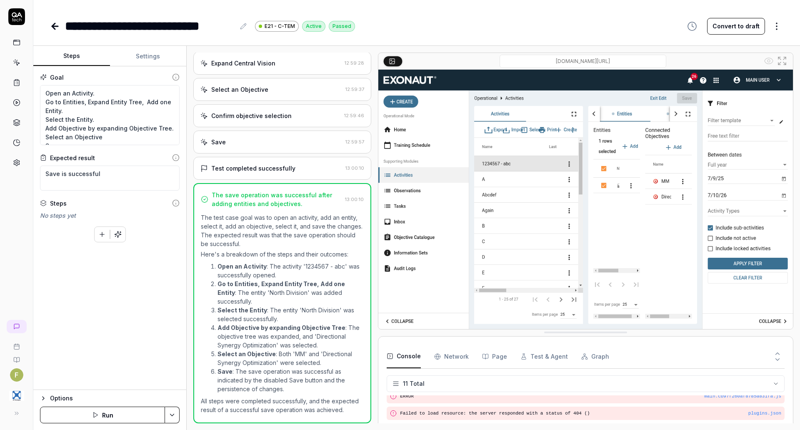
scroll to position [125, 0]
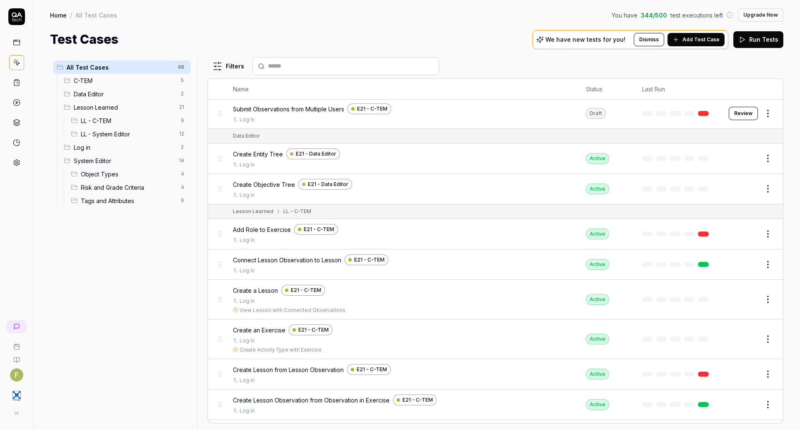
scroll to position [223, 0]
click at [745, 231] on button "Edit" at bounding box center [748, 232] width 20 height 13
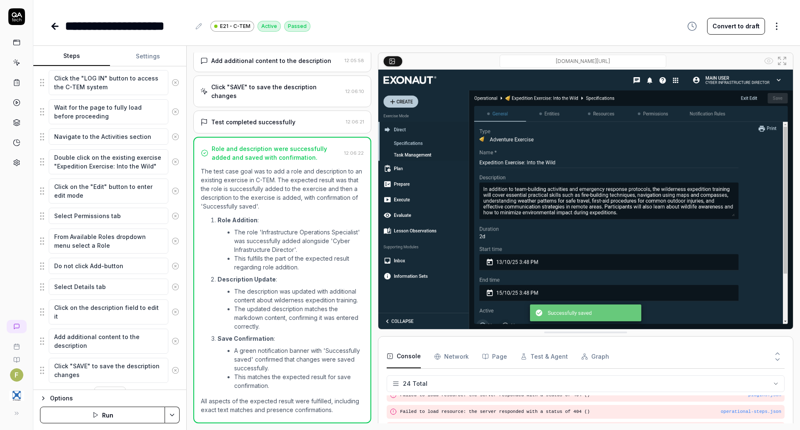
scroll to position [185, 0]
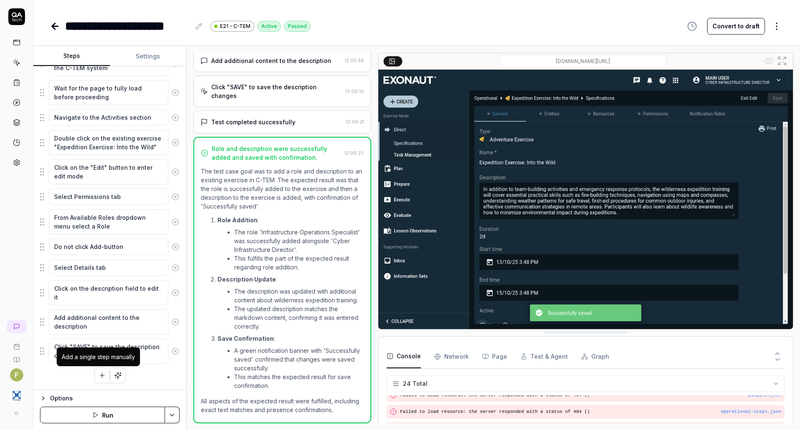
click at [100, 373] on icon "button" at bounding box center [102, 375] width 8 height 8
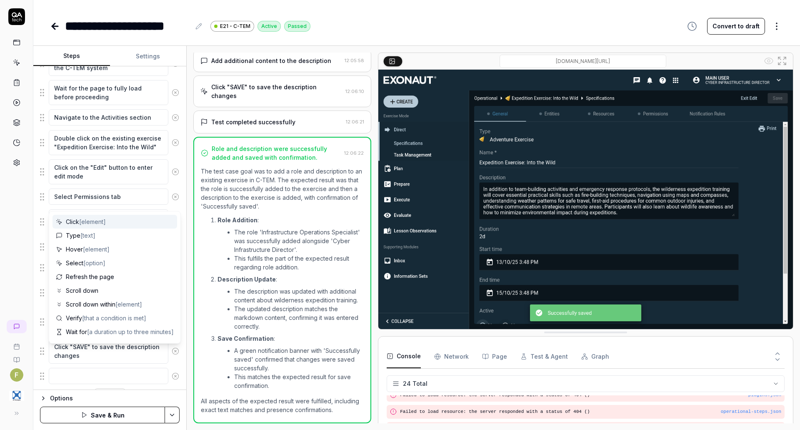
scroll to position [205, 0]
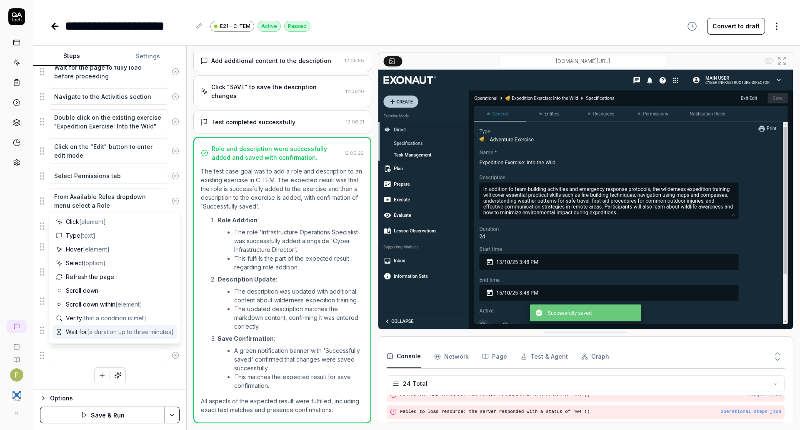
click at [143, 374] on div "Enter username in the login form Enter password in the login form Click the "LO…" at bounding box center [110, 185] width 140 height 395
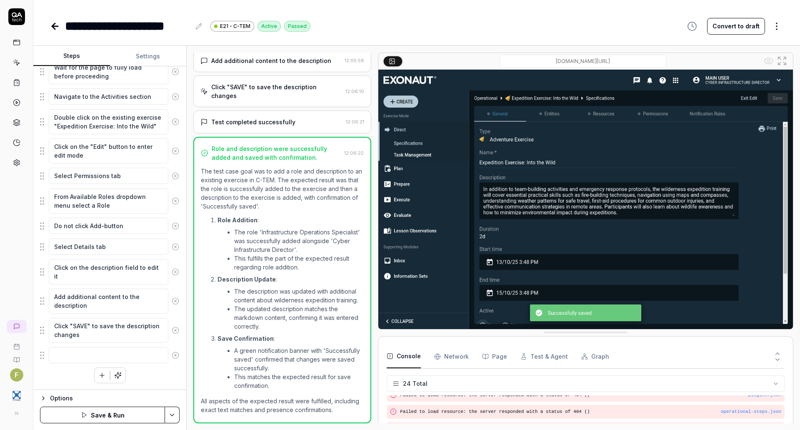
click at [172, 356] on icon at bounding box center [176, 355] width 8 height 8
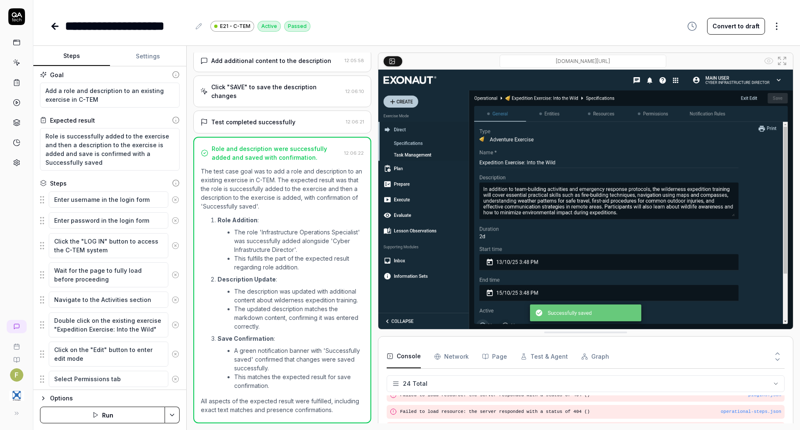
scroll to position [0, 0]
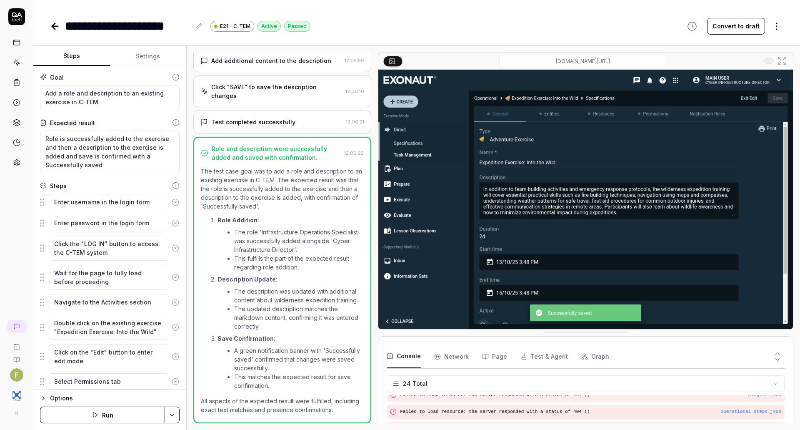
click at [58, 30] on icon at bounding box center [55, 26] width 10 height 10
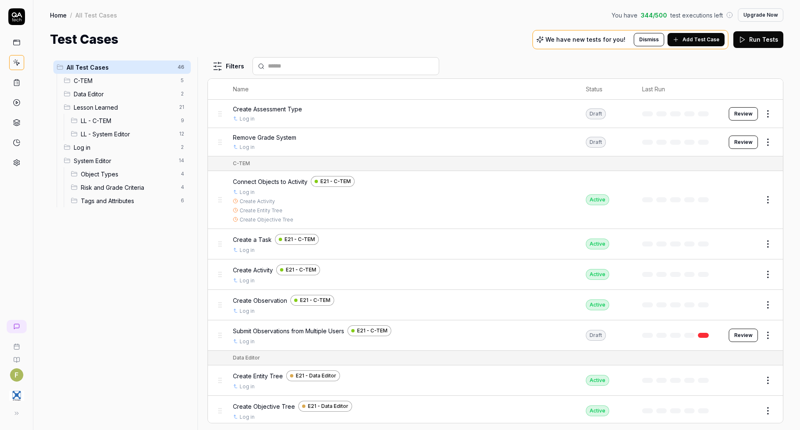
click at [20, 80] on icon at bounding box center [17, 83] width 8 height 8
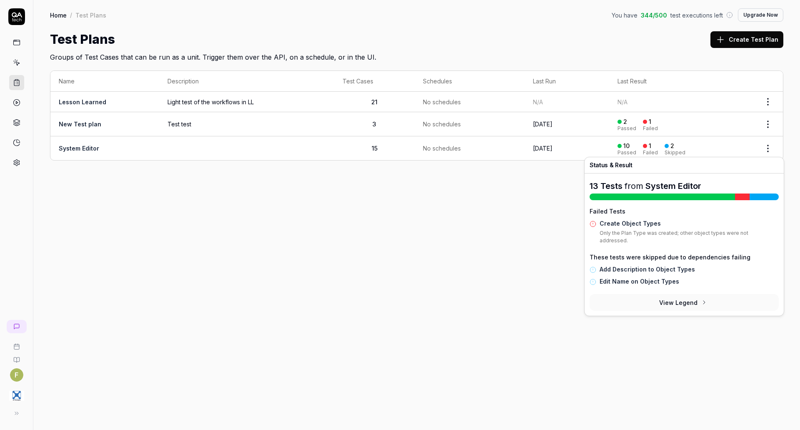
click at [655, 151] on div "Failed" at bounding box center [650, 152] width 15 height 5
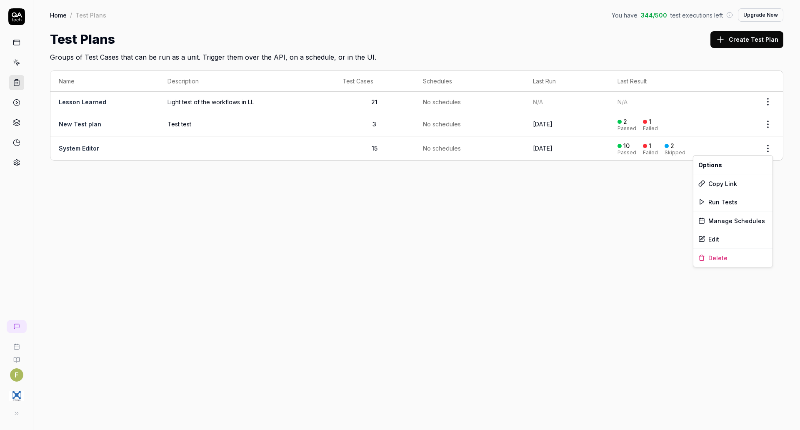
click at [770, 147] on html "F Home / Test Plans You have 344 / 500 test executions left Upgrade Now Home / …" at bounding box center [400, 215] width 800 height 430
click at [609, 208] on html "F Home / Test Plans You have 344 / 500 test executions left Upgrade Now Home / …" at bounding box center [400, 215] width 800 height 430
click at [68, 140] on td "System Editor" at bounding box center [104, 148] width 109 height 24
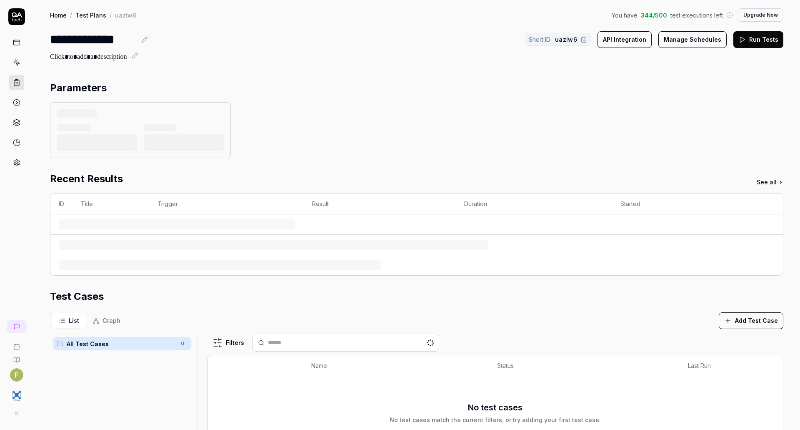
click at [68, 149] on div at bounding box center [97, 142] width 80 height 17
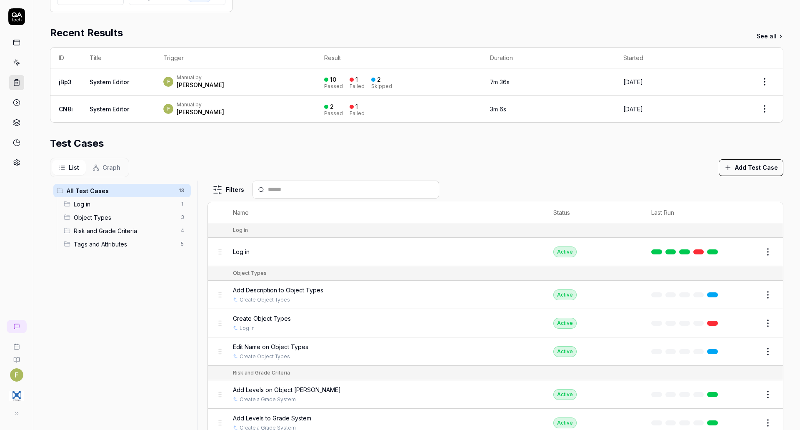
scroll to position [175, 0]
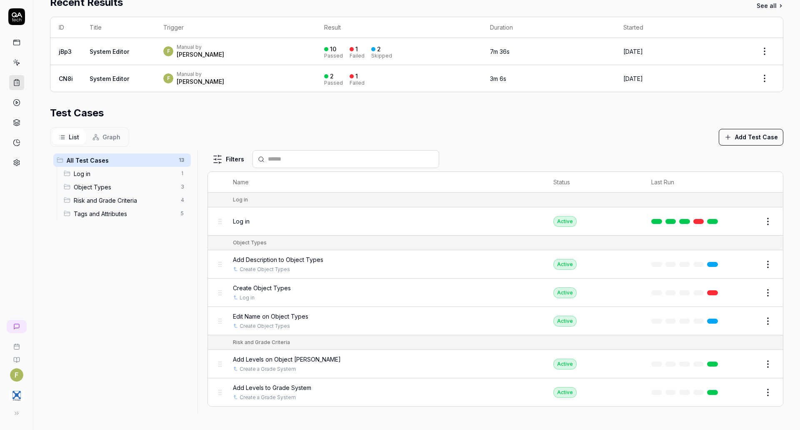
click at [101, 139] on button "Graph" at bounding box center [106, 136] width 41 height 15
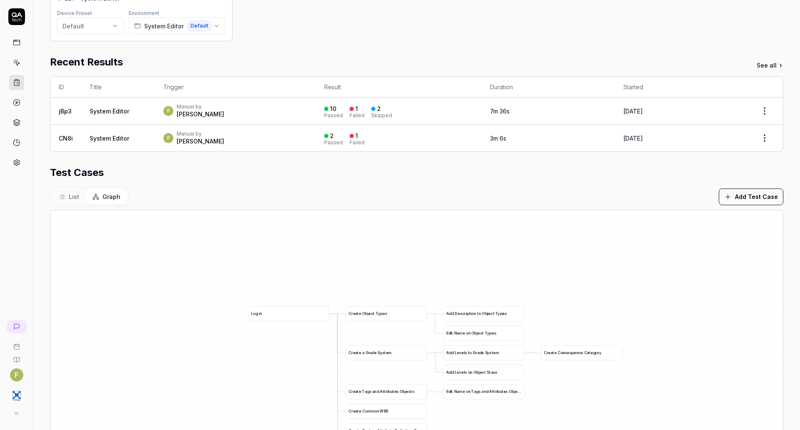
scroll to position [115, 0]
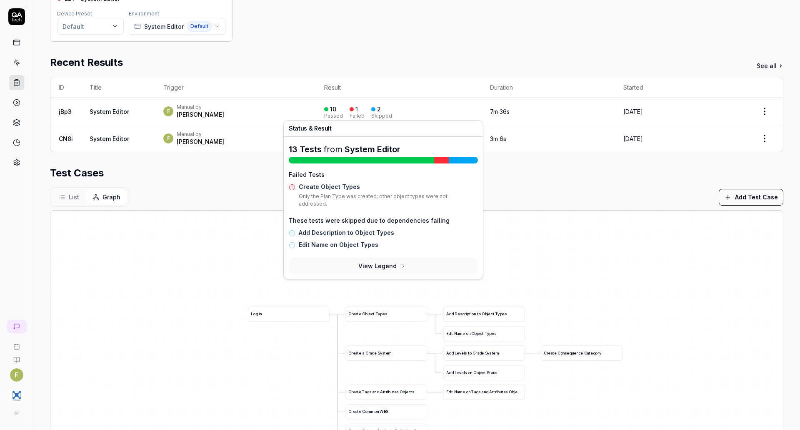
click at [350, 112] on div "1" at bounding box center [354, 109] width 8 height 8
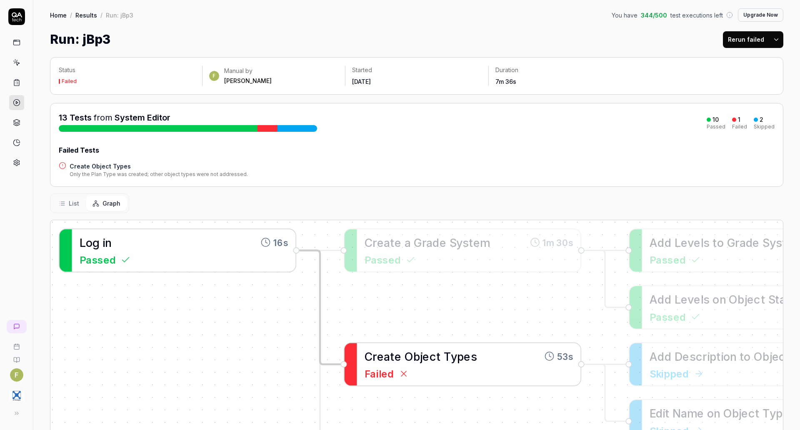
click at [441, 356] on span at bounding box center [442, 355] width 3 height 13
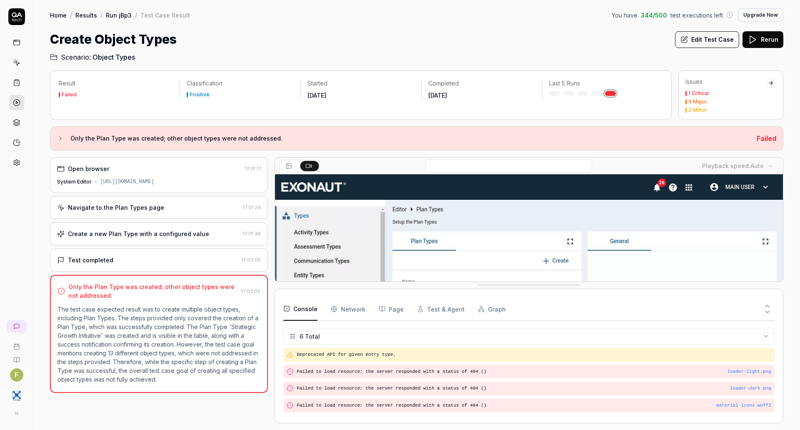
drag, startPoint x: 514, startPoint y: 386, endPoint x: 512, endPoint y: 275, distance: 111.3
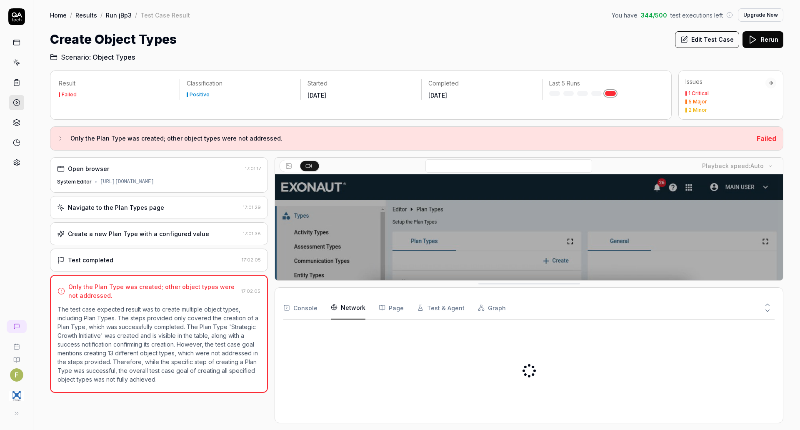
click at [349, 309] on Requests "Network" at bounding box center [348, 307] width 35 height 23
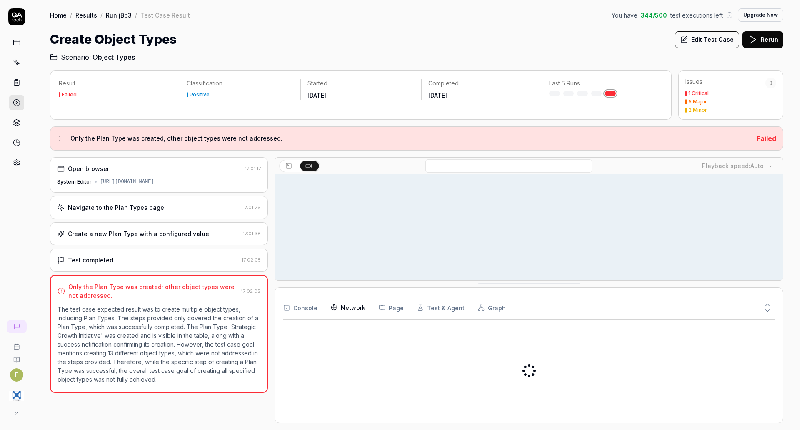
click at [349, 309] on Requests "Network" at bounding box center [348, 307] width 35 height 23
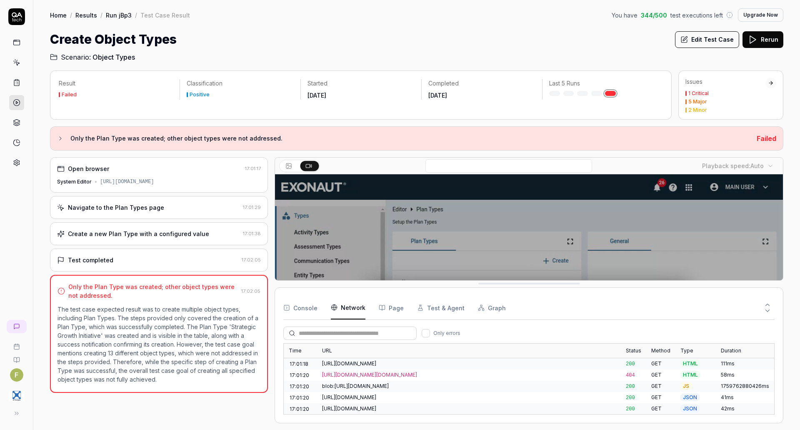
click at [349, 309] on Requests "Network" at bounding box center [348, 307] width 35 height 23
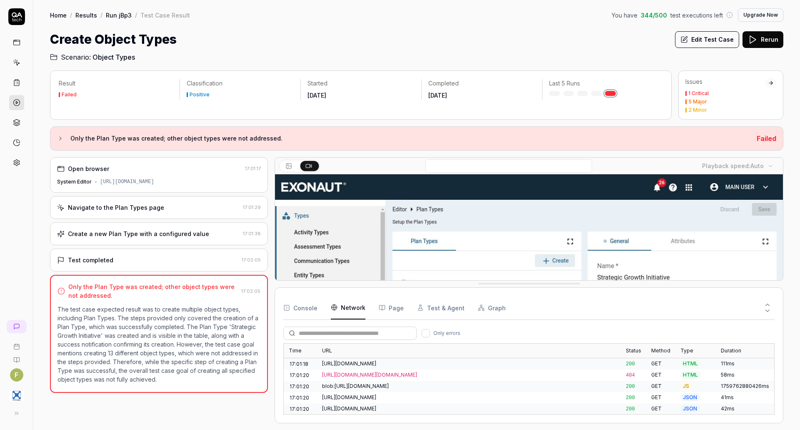
click at [352, 307] on Requests "Network" at bounding box center [348, 307] width 35 height 23
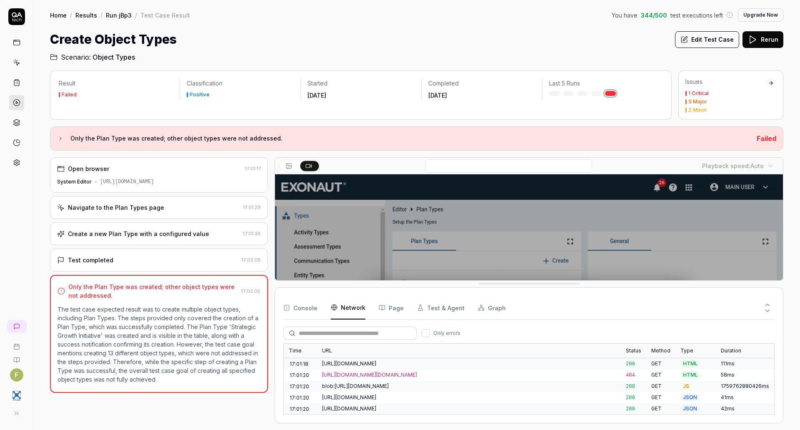
click at [352, 307] on Requests "Network" at bounding box center [348, 307] width 35 height 23
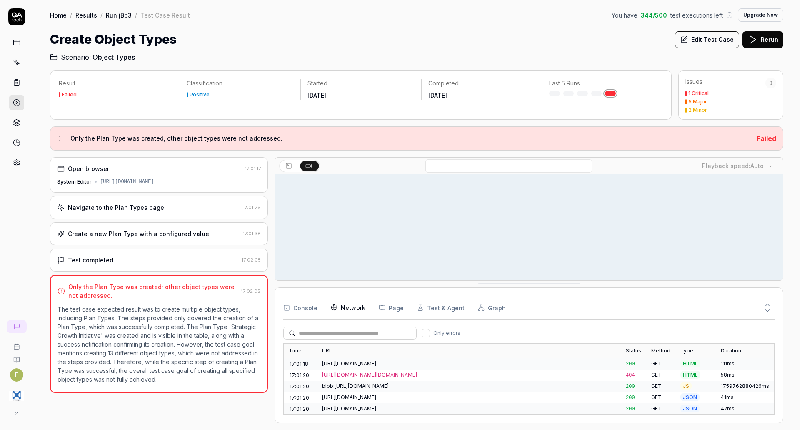
click at [352, 307] on Requests "Network" at bounding box center [348, 307] width 35 height 23
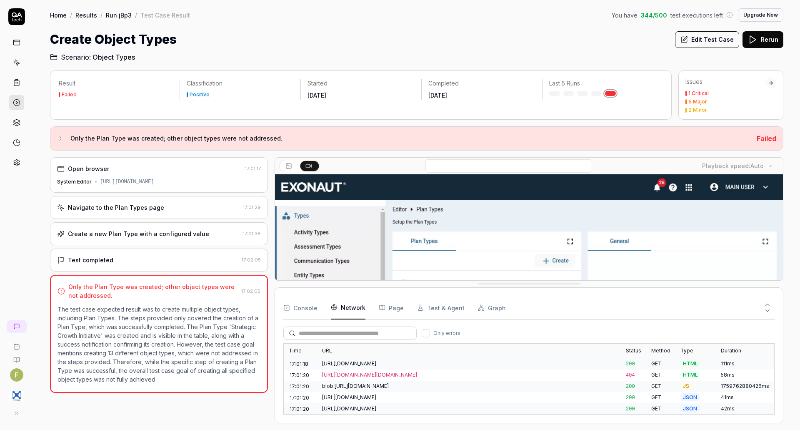
click at [352, 307] on Requests "Network" at bounding box center [348, 307] width 35 height 23
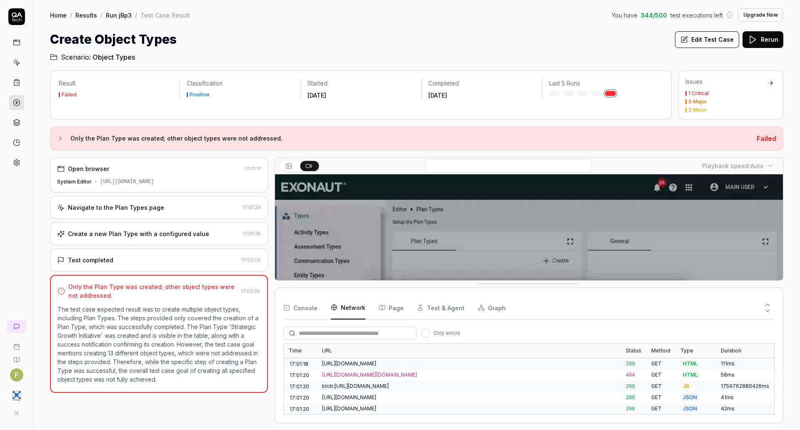
click at [729, 95] on div "1 Critical" at bounding box center [725, 93] width 80 height 5
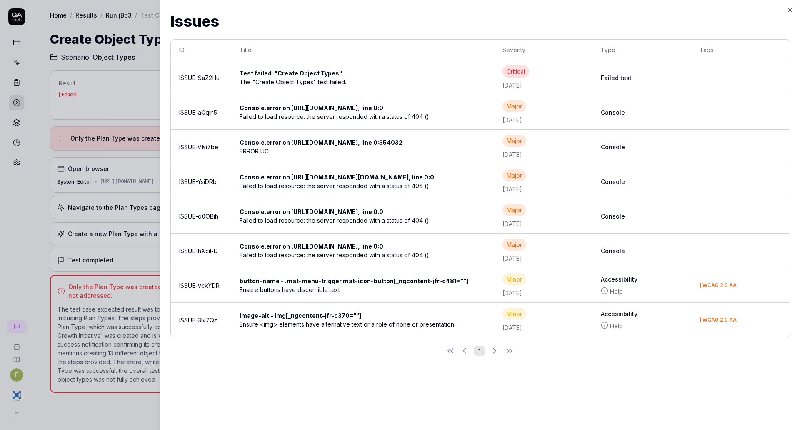
scroll to position [464, 0]
drag, startPoint x: 247, startPoint y: 0, endPoint x: 276, endPoint y: 359, distance: 359.9
click at [276, 355] on div "1" at bounding box center [480, 350] width 620 height 10
click at [793, 8] on icon "button" at bounding box center [790, 10] width 7 height 7
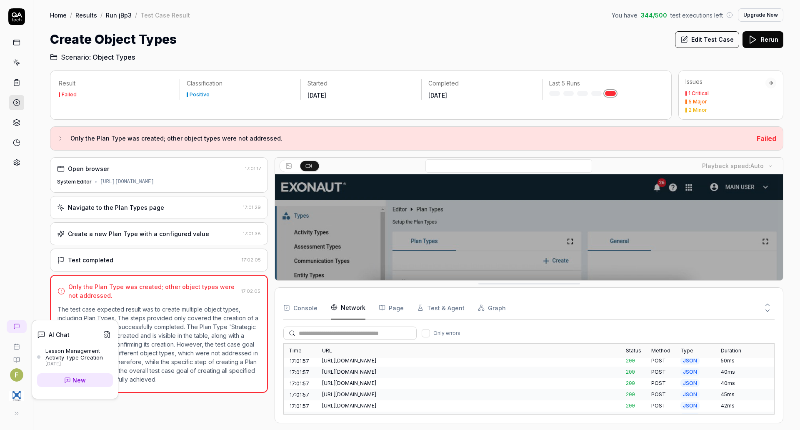
click at [55, 352] on div "Lesson Management Activity Type Creation" at bounding box center [79, 354] width 68 height 14
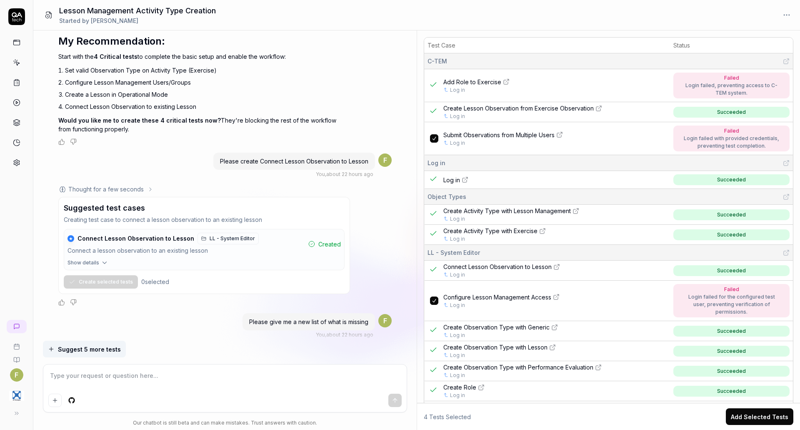
scroll to position [9073, 0]
click at [97, 265] on span "Show details" at bounding box center [84, 261] width 32 height 8
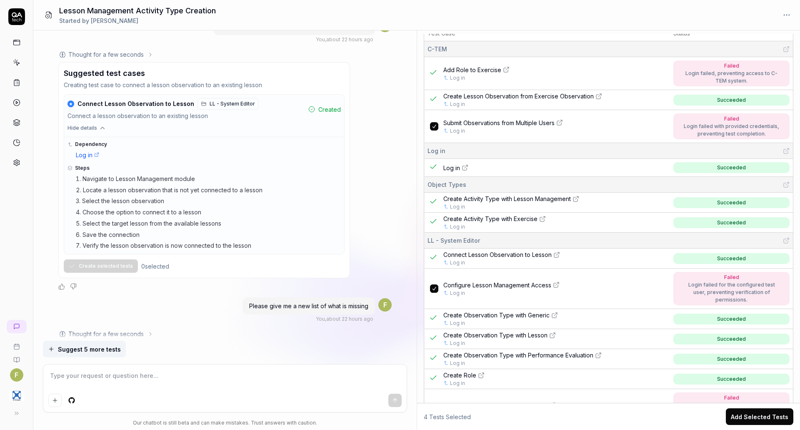
scroll to position [0, 0]
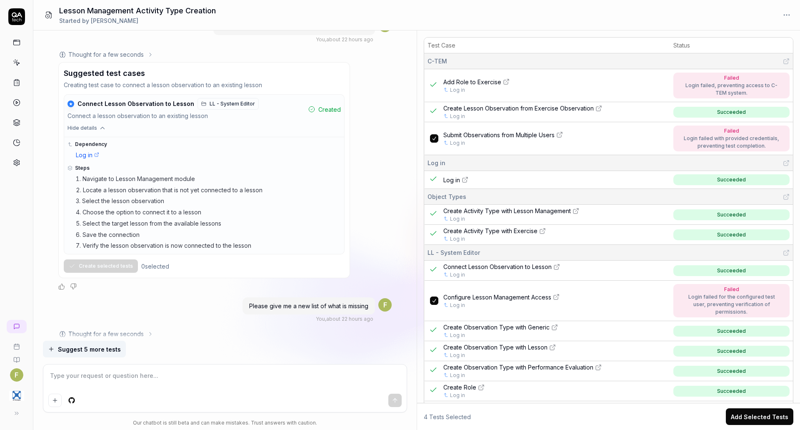
click at [17, 410] on icon at bounding box center [16, 413] width 7 height 7
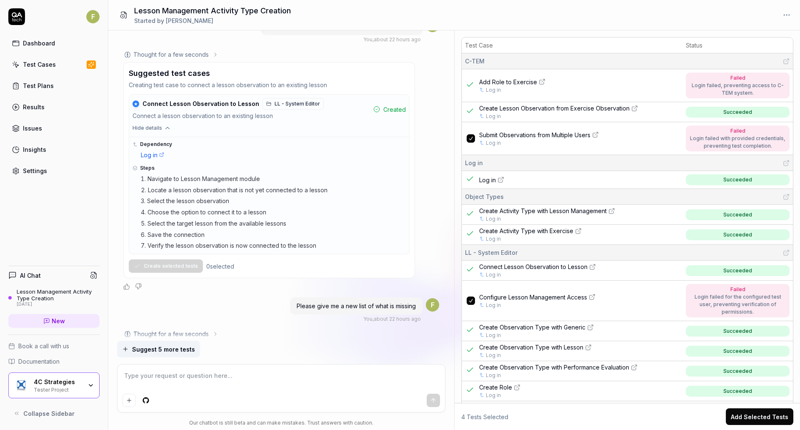
click at [87, 387] on div "4C Strategies Tester Project" at bounding box center [61, 385] width 54 height 14
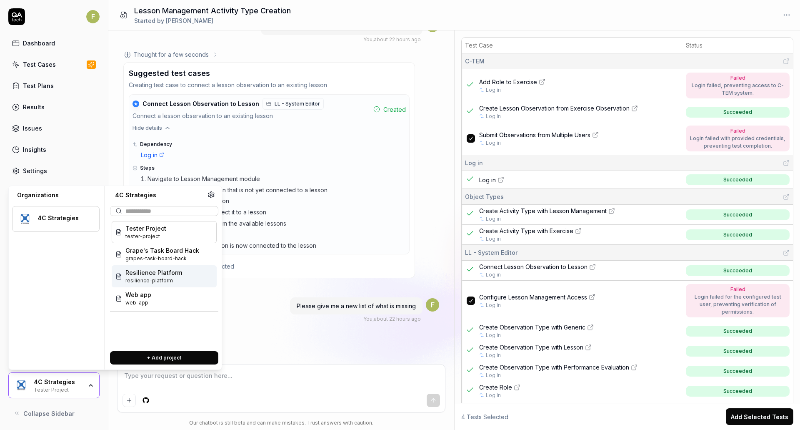
click at [188, 275] on div "Resilience Platform resilience-platform" at bounding box center [164, 276] width 105 height 22
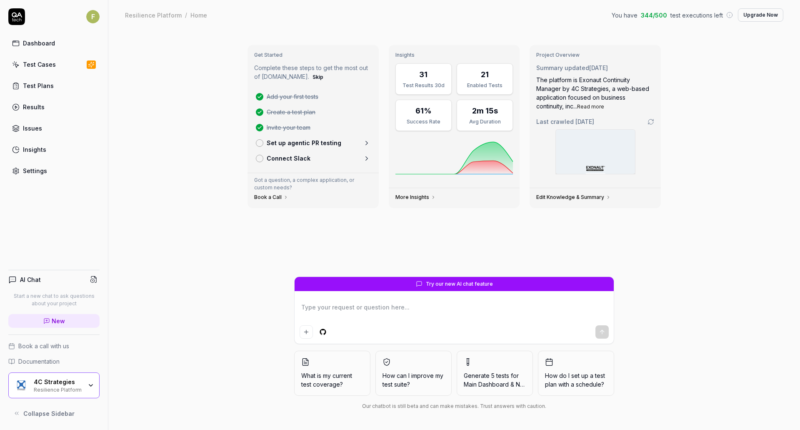
click at [60, 61] on link "Test Cases" at bounding box center [53, 64] width 91 height 16
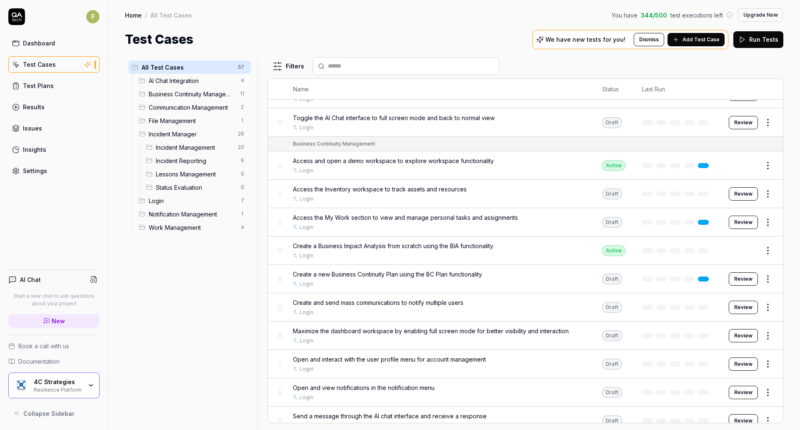
scroll to position [135, 0]
click at [55, 169] on link "Settings" at bounding box center [53, 171] width 91 height 16
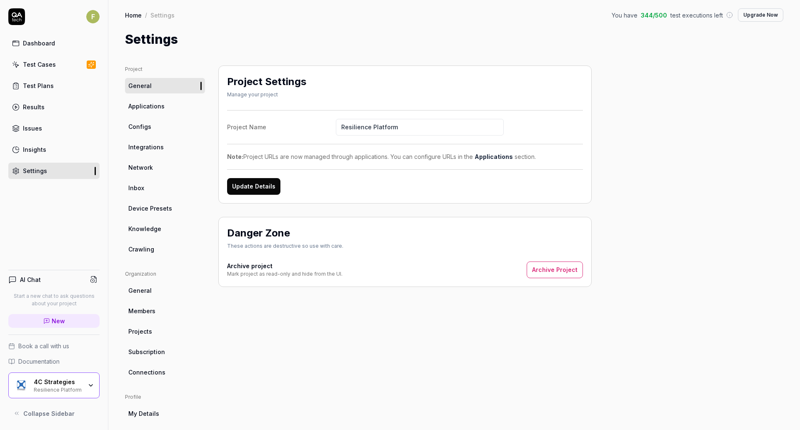
click at [162, 228] on link "Knowledge" at bounding box center [165, 228] width 80 height 15
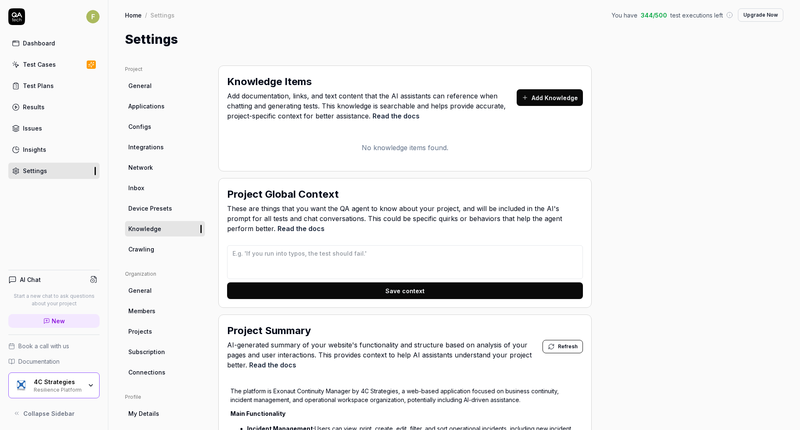
click at [61, 63] on link "Test Cases" at bounding box center [53, 64] width 91 height 16
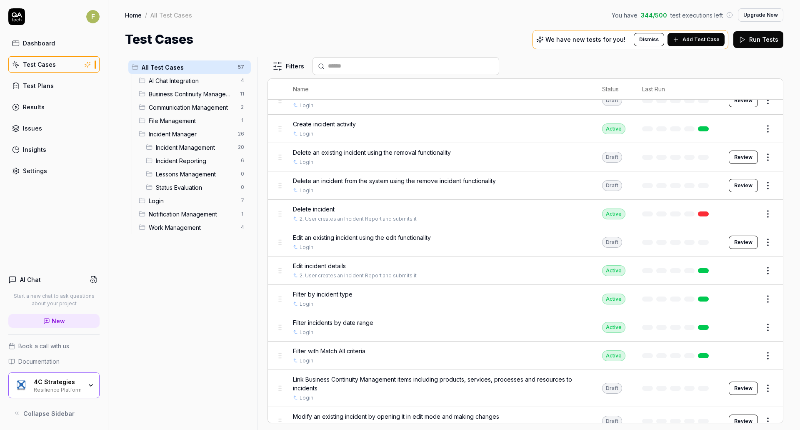
scroll to position [783, 0]
click at [79, 220] on div "F Dashboard Test Cases Test Plans Results Issues Insights Settings AI Chat Star…" at bounding box center [54, 215] width 108 height 430
click at [72, 390] on div "Resilience Platform" at bounding box center [58, 388] width 48 height 7
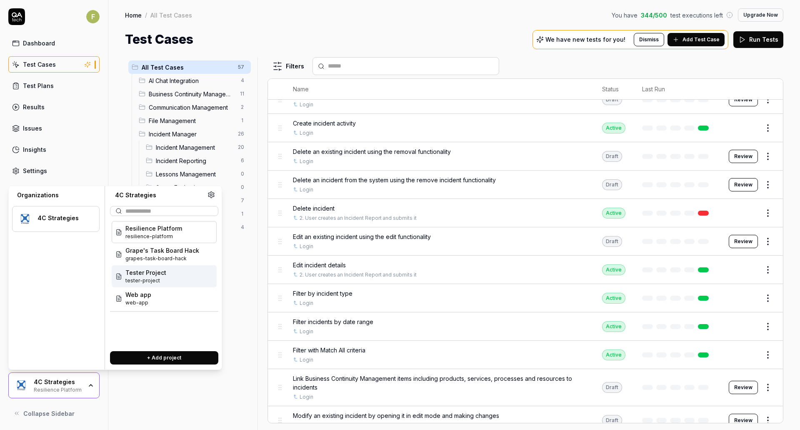
click at [177, 279] on div "Tester Project tester-project" at bounding box center [164, 276] width 105 height 22
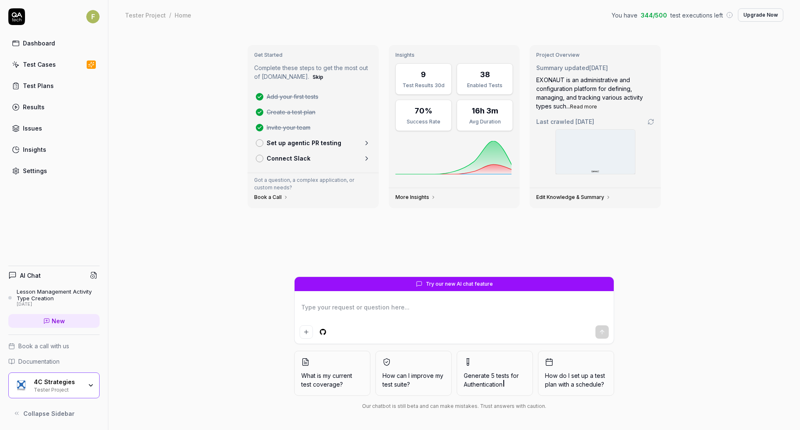
click at [66, 66] on link "Test Cases" at bounding box center [53, 64] width 91 height 16
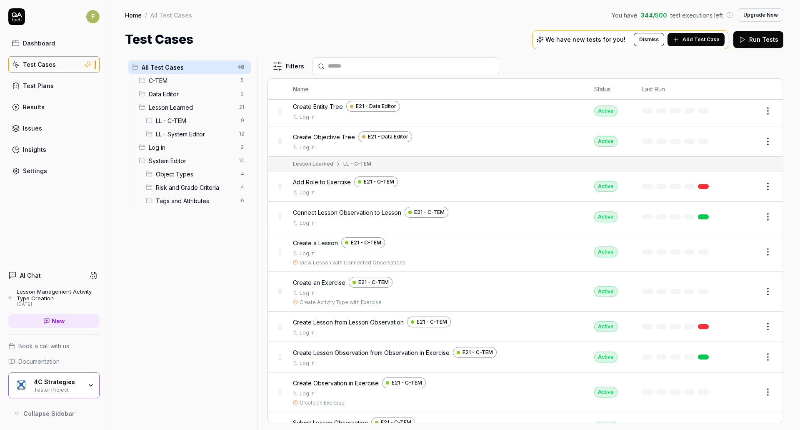
scroll to position [270, 0]
click at [740, 356] on button "Edit" at bounding box center [748, 355] width 20 height 13
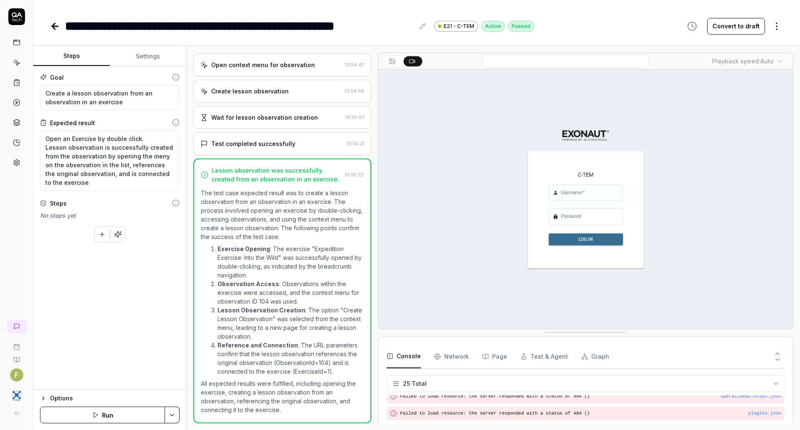
scroll to position [361, 0]
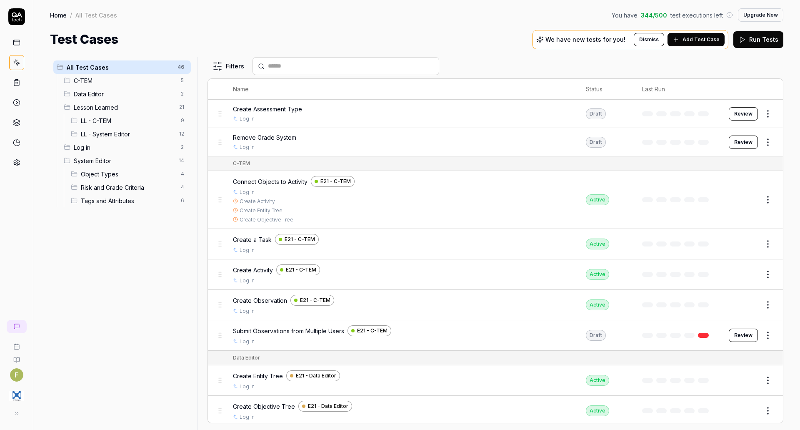
click at [699, 41] on span "Add Test Case" at bounding box center [701, 40] width 37 height 8
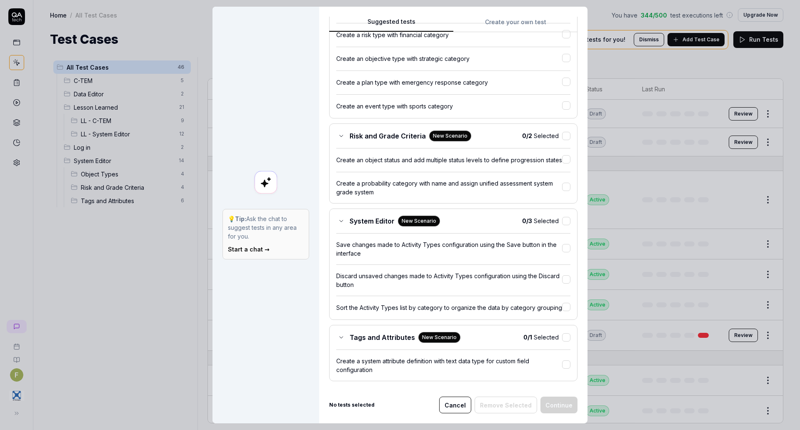
scroll to position [198, 0]
click at [452, 407] on button "Cancel" at bounding box center [455, 404] width 32 height 17
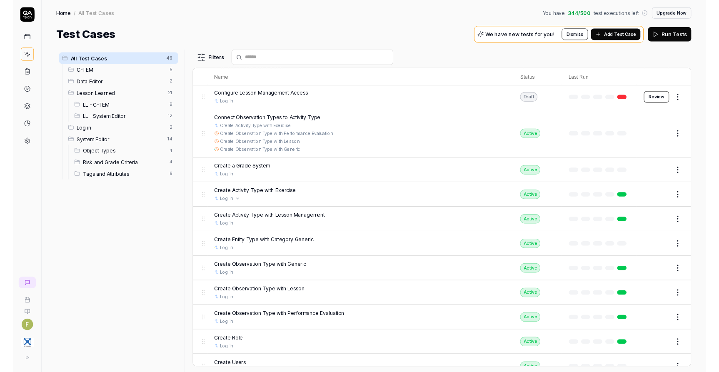
scroll to position [688, 0]
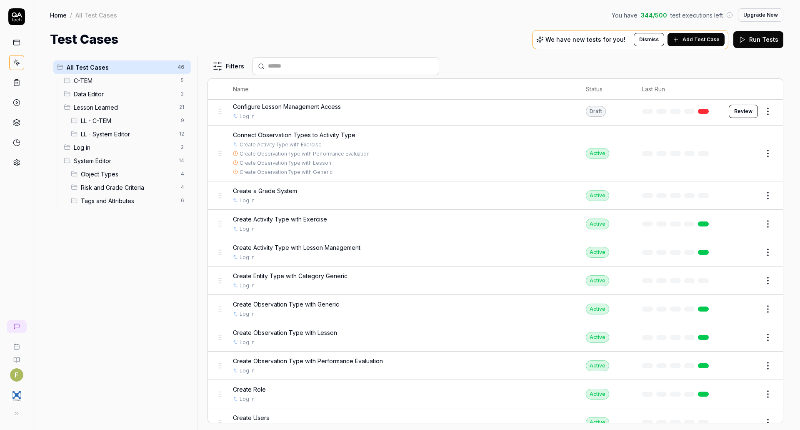
click at [75, 281] on div "All Test Cases 46 C-TEM 5 Data Editor 2 Lesson Learned 21 LL - C-TEM 9 LL - Sys…" at bounding box center [122, 238] width 144 height 363
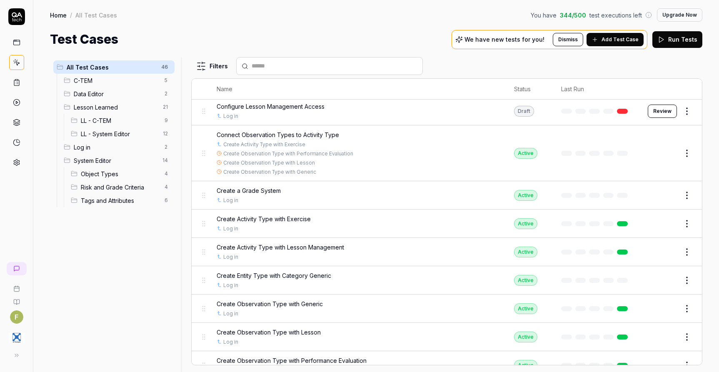
click at [19, 358] on button at bounding box center [16, 355] width 17 height 17
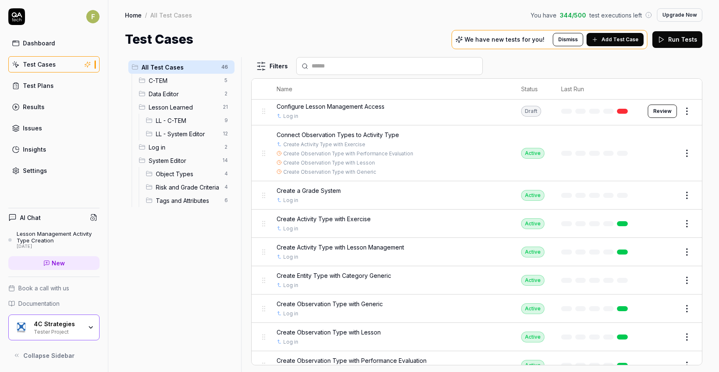
click at [52, 165] on link "Settings" at bounding box center [53, 171] width 91 height 16
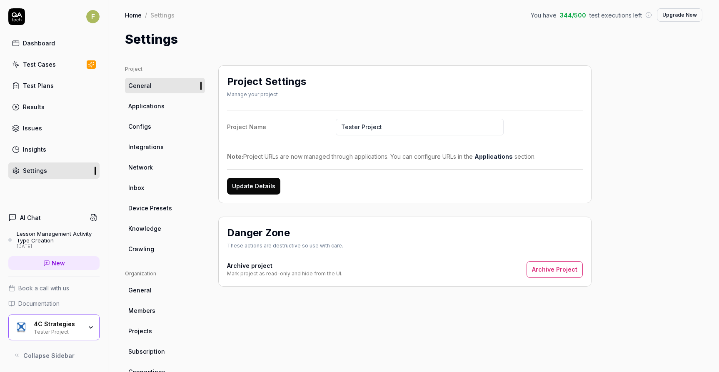
click at [161, 125] on link "Configs" at bounding box center [165, 126] width 80 height 15
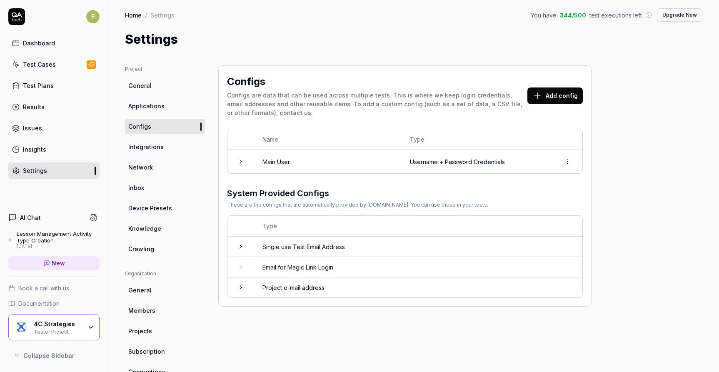
click at [150, 235] on link "Knowledge" at bounding box center [165, 228] width 80 height 15
type textarea "*"
